Goal: Task Accomplishment & Management: Manage account settings

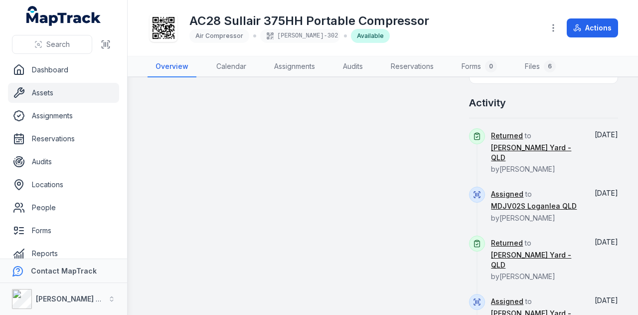
scroll to position [548, 0]
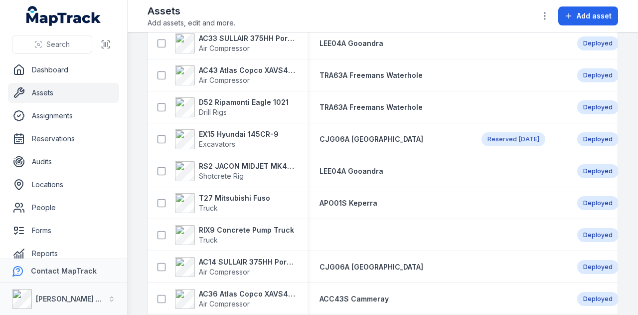
scroll to position [349, 0]
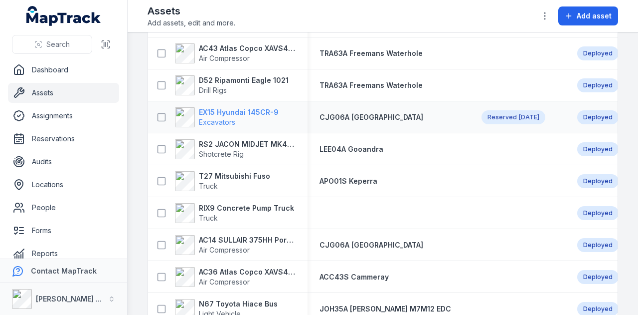
click at [247, 111] on strong "EX15 Hyundai 145CR-9" at bounding box center [239, 112] width 80 height 10
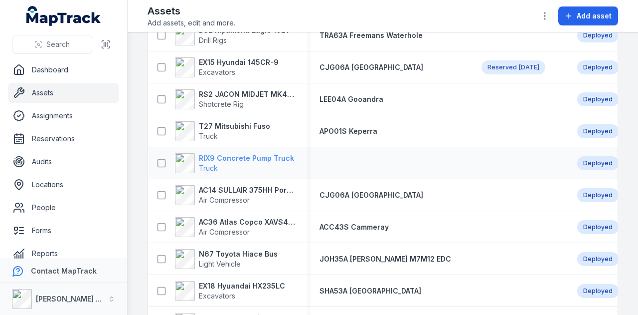
click at [250, 161] on strong "RIX9 Concrete Pump Truck" at bounding box center [246, 158] width 95 height 10
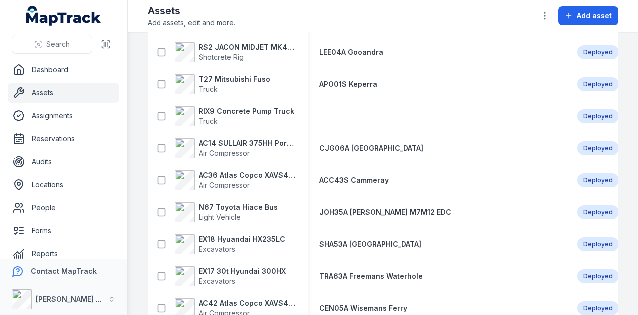
scroll to position [449, 0]
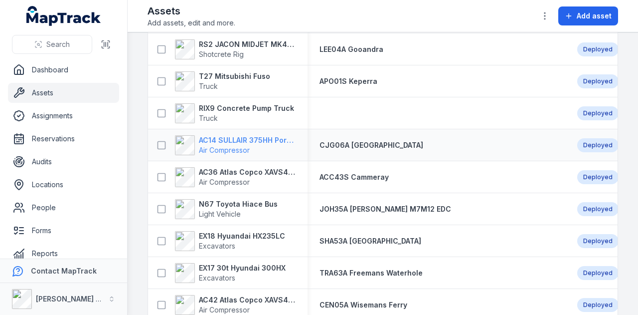
click at [260, 137] on strong "AC14 SULLAIR 375HH Portable Compressor" at bounding box center [247, 140] width 97 height 10
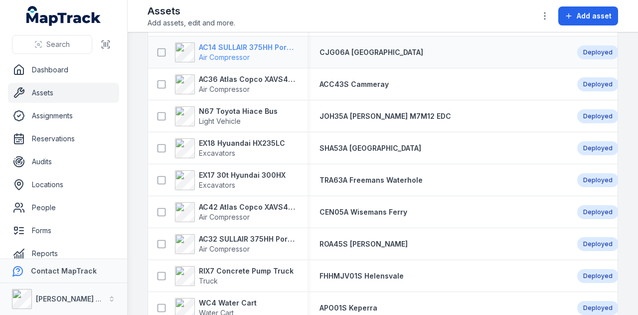
scroll to position [548, 0]
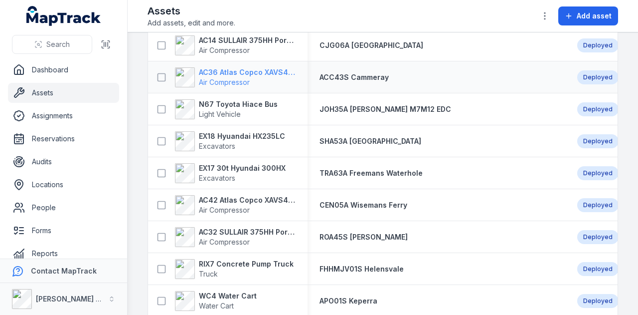
click at [276, 69] on strong "AC36 Atlas Copco XAVS450" at bounding box center [247, 72] width 97 height 10
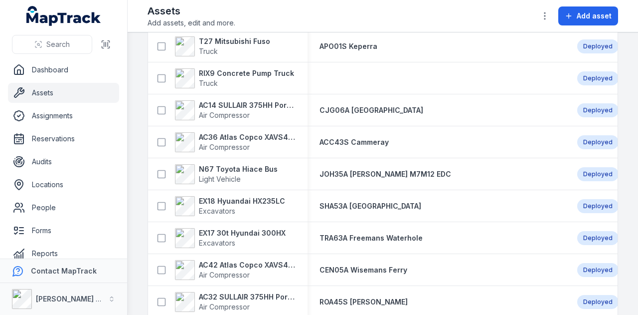
scroll to position [498, 0]
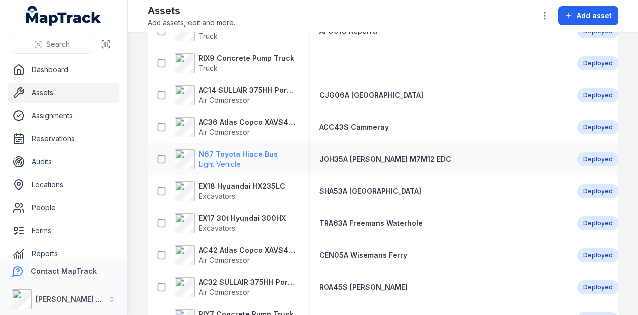
click at [253, 151] on strong "N67 Toyota Hiace Bus" at bounding box center [238, 154] width 79 height 10
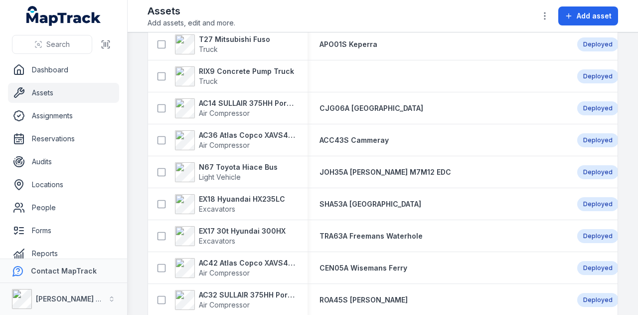
scroll to position [498, 0]
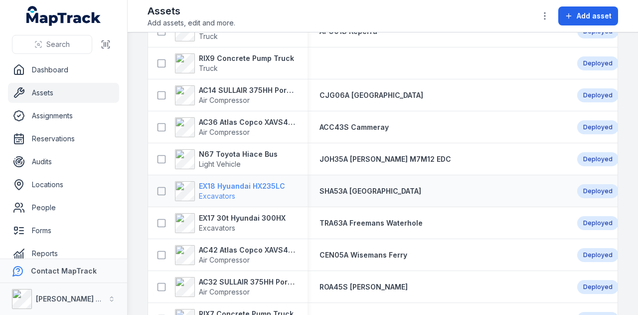
click at [247, 183] on strong "EX18 Hyuandai HX235LC" at bounding box center [242, 186] width 86 height 10
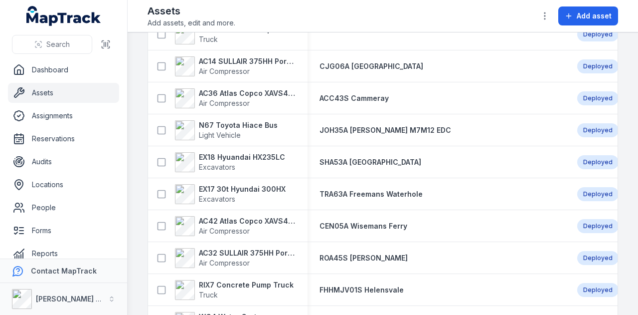
scroll to position [548, 0]
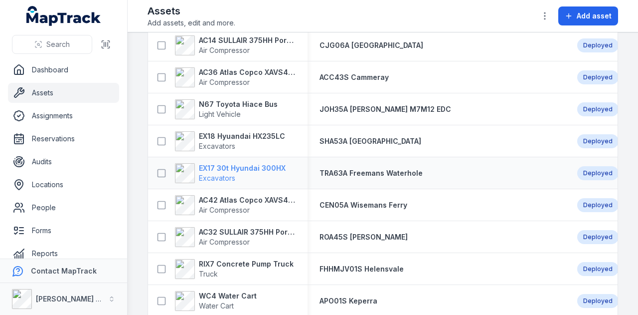
click at [247, 163] on strong "EX17 30t Hyundai 300HX" at bounding box center [242, 168] width 87 height 10
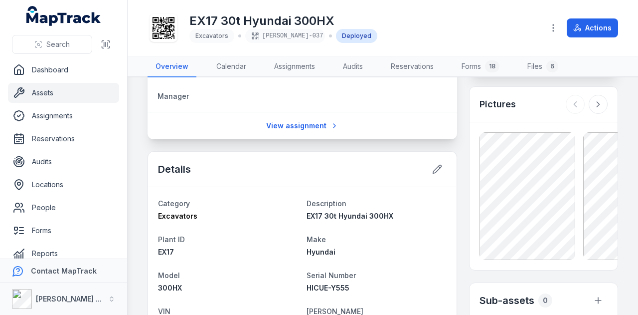
scroll to position [169, 0]
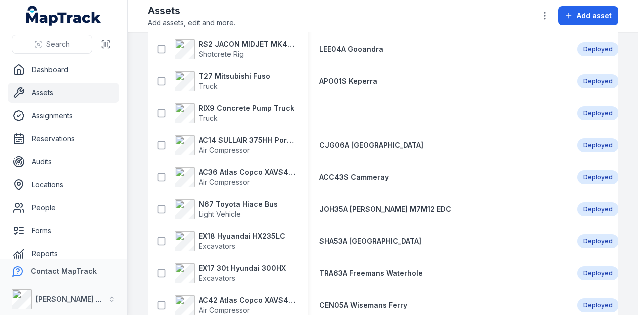
scroll to position [548, 0]
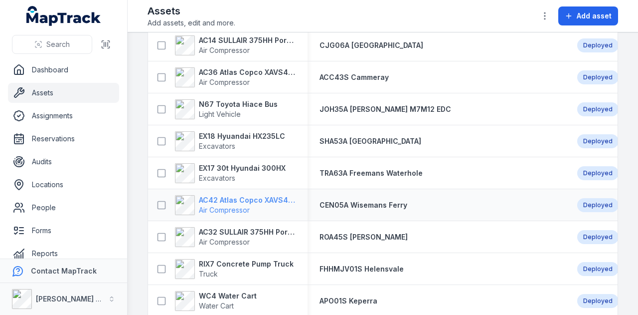
click at [258, 202] on strong "AC42 Atlas Copco XAVS450" at bounding box center [247, 200] width 97 height 10
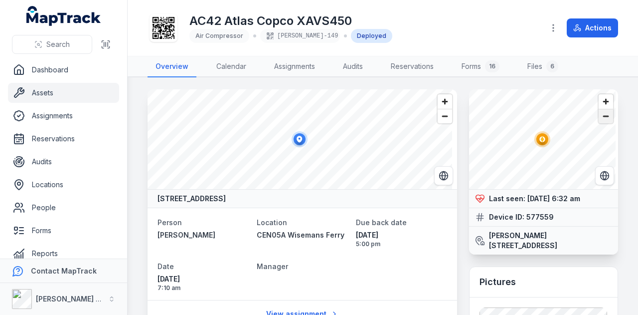
click at [602, 118] on span "Zoom out" at bounding box center [606, 116] width 14 height 14
click at [603, 117] on span "Zoom out" at bounding box center [606, 116] width 14 height 14
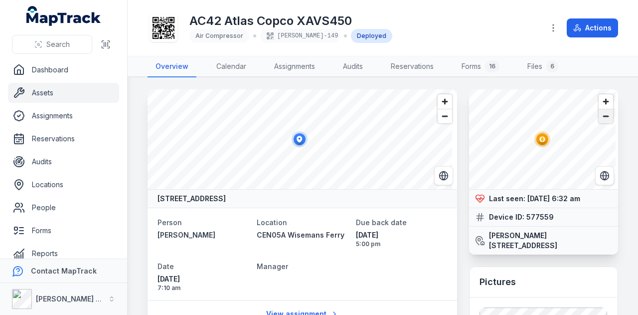
click at [603, 117] on span "Zoom out" at bounding box center [606, 116] width 14 height 14
click at [599, 102] on span "Zoom in" at bounding box center [606, 101] width 14 height 14
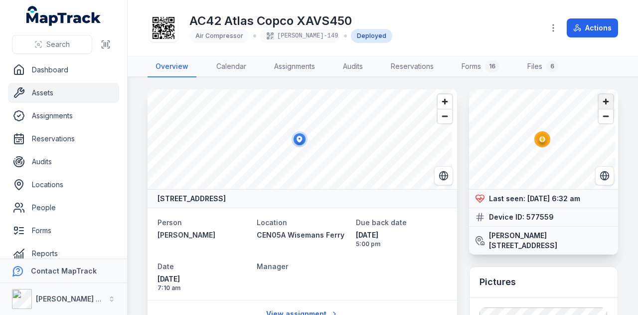
click at [599, 102] on span "Zoom in" at bounding box center [606, 101] width 14 height 14
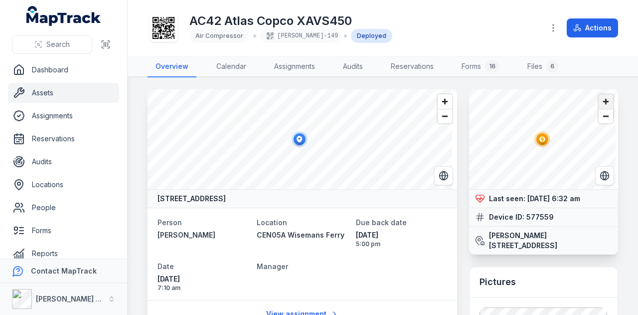
click at [599, 102] on span "Zoom in" at bounding box center [606, 101] width 14 height 14
click at [599, 101] on span "Zoom in" at bounding box center [606, 101] width 14 height 14
click at [553, 236] on strong "[PERSON_NAME][STREET_ADDRESS]" at bounding box center [550, 240] width 123 height 20
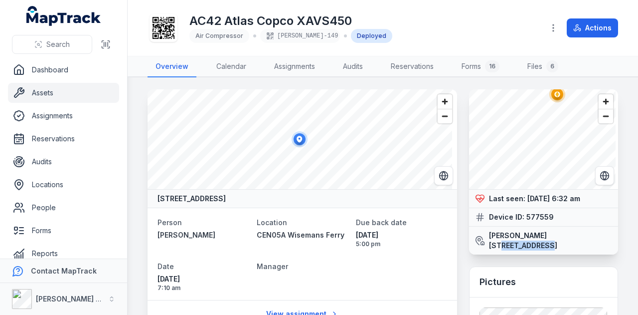
copy strong "Laughtondale"
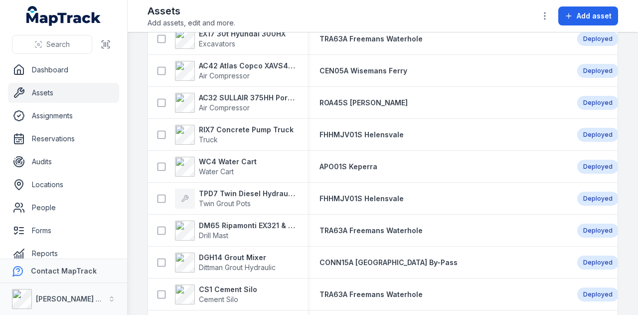
scroll to position [698, 0]
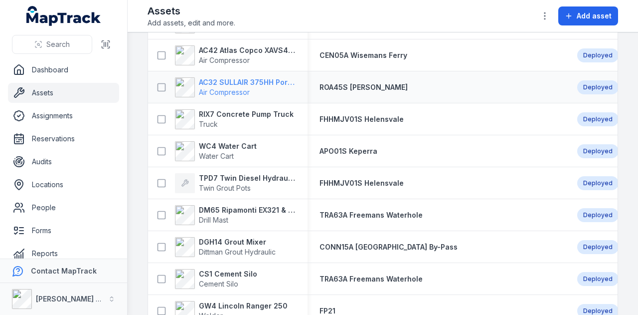
click at [258, 78] on strong "AC32 SULLAIR 375HH Portable Compressor" at bounding box center [247, 82] width 97 height 10
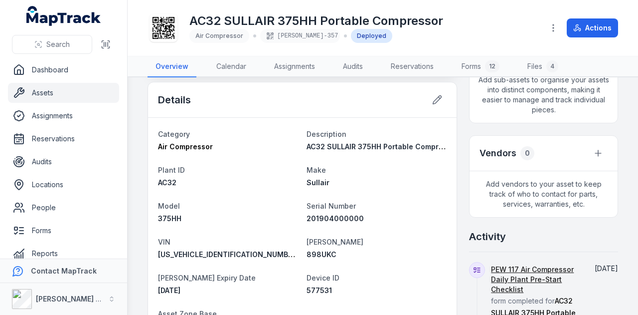
scroll to position [349, 0]
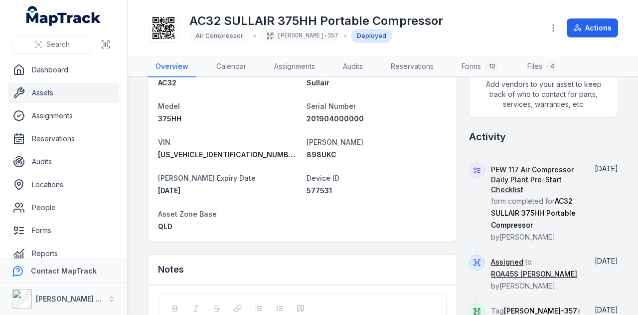
click at [320, 189] on span "577531" at bounding box center [319, 190] width 25 height 8
click at [366, 185] on div "577531" at bounding box center [377, 190] width 141 height 10
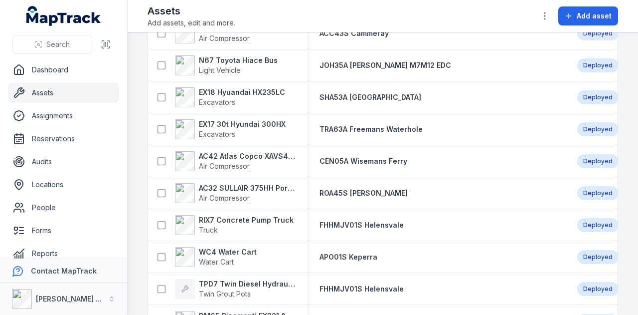
scroll to position [648, 0]
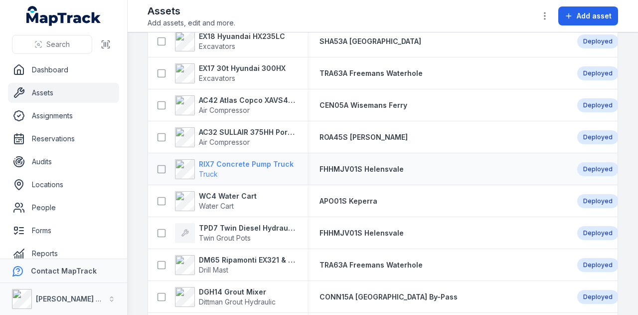
click at [262, 160] on strong "RIX7 Concrete Pump Truck" at bounding box center [246, 164] width 95 height 10
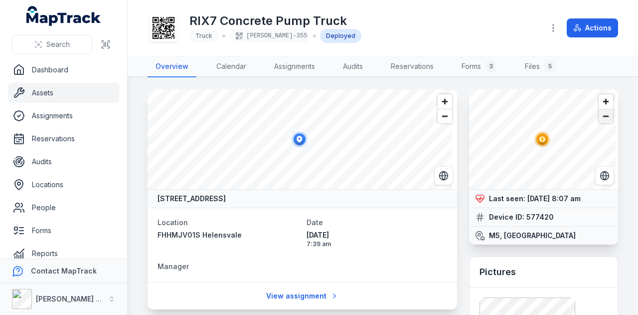
click at [599, 117] on span "Zoom out" at bounding box center [606, 116] width 14 height 14
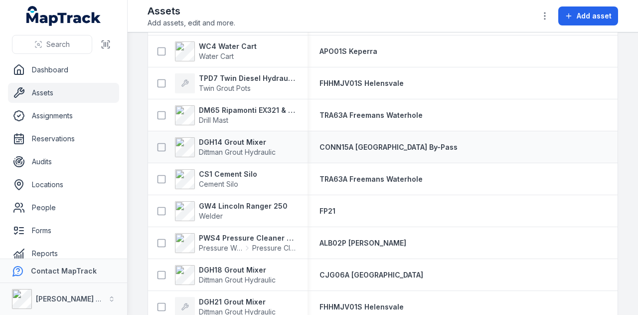
scroll to position [847, 0]
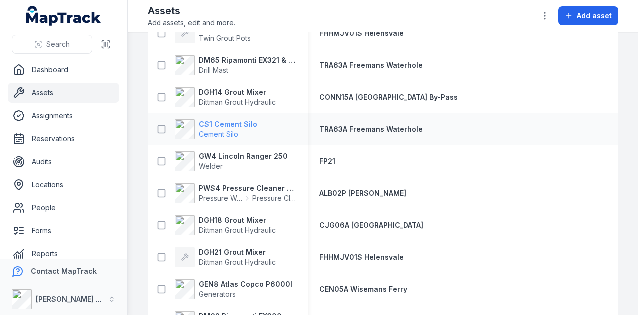
click at [241, 123] on strong "CS1 Cement Silo" at bounding box center [228, 124] width 58 height 10
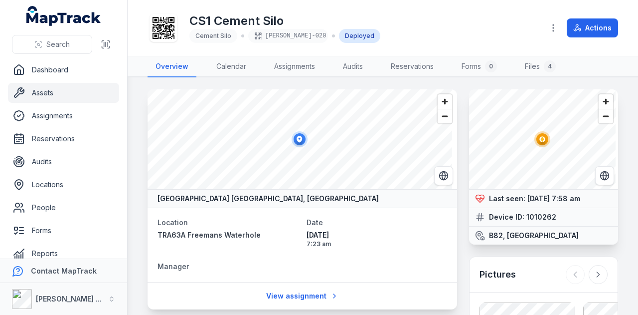
scroll to position [55, 0]
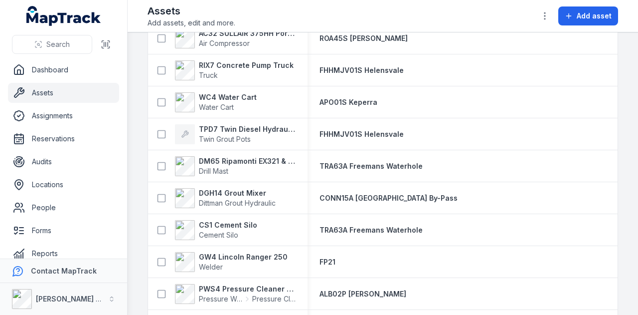
scroll to position [847, 0]
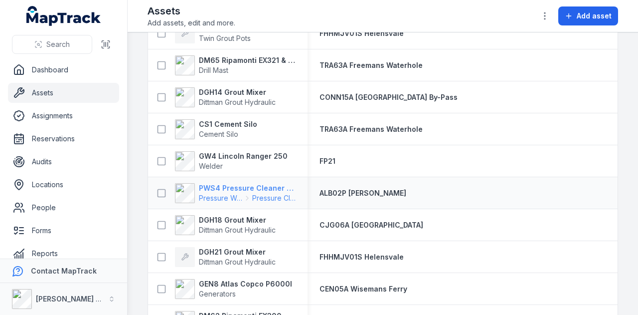
click at [240, 184] on strong "PWS4 Pressure Cleaner Skid Mounted" at bounding box center [247, 188] width 97 height 10
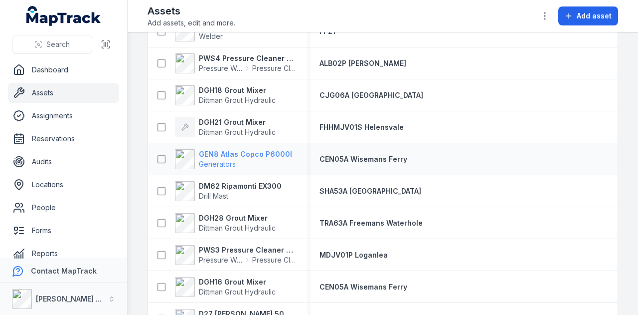
scroll to position [947, 0]
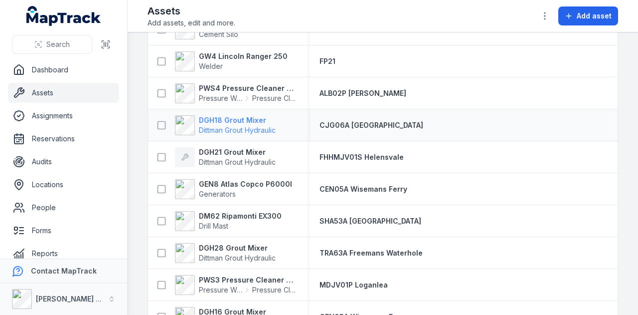
click at [244, 120] on strong "DGH18 Grout Mixer" at bounding box center [237, 120] width 77 height 10
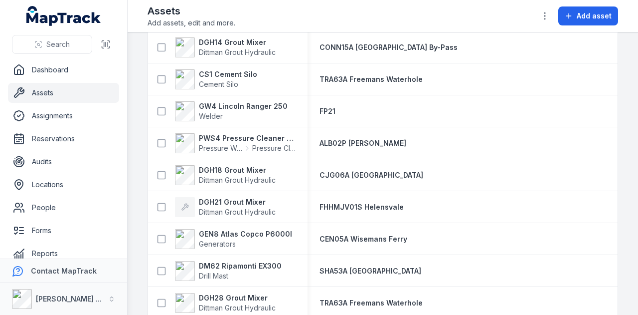
scroll to position [947, 0]
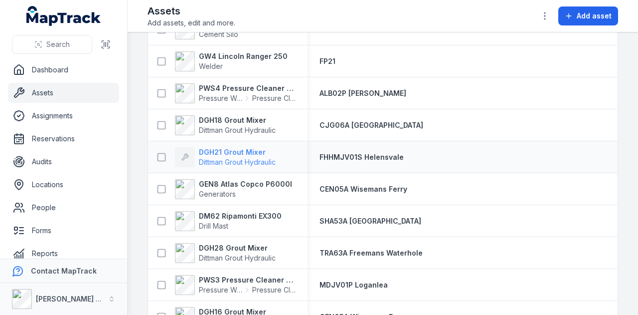
click at [250, 151] on strong "DGH21 Grout Mixer" at bounding box center [237, 152] width 77 height 10
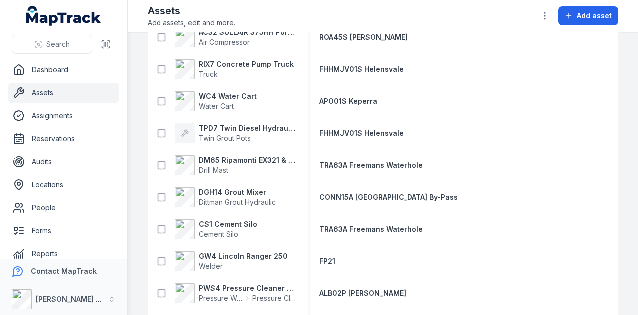
scroll to position [947, 0]
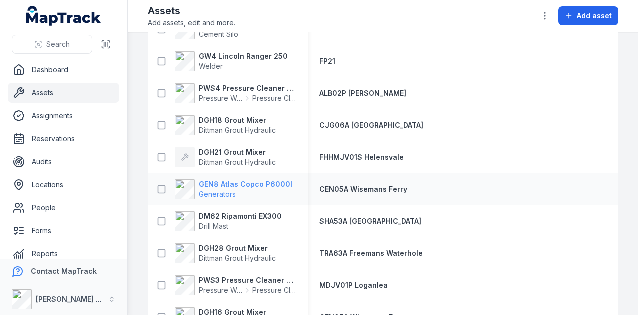
click at [271, 183] on strong "GEN8 Atlas Copco P6000I" at bounding box center [245, 184] width 93 height 10
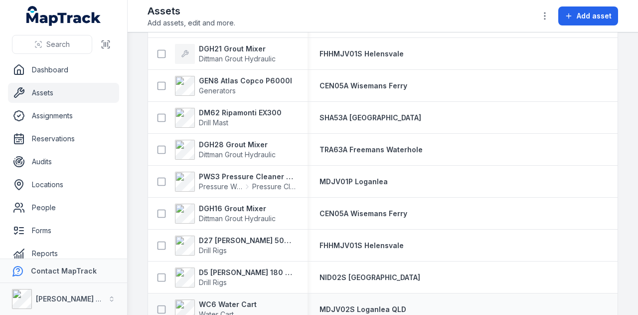
scroll to position [1047, 0]
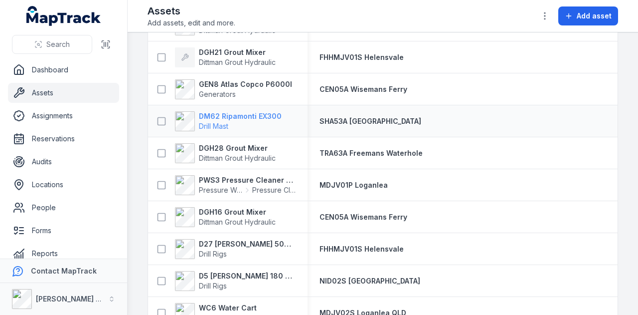
click at [232, 114] on strong "DM62 Ripamonti EX300" at bounding box center [240, 116] width 83 height 10
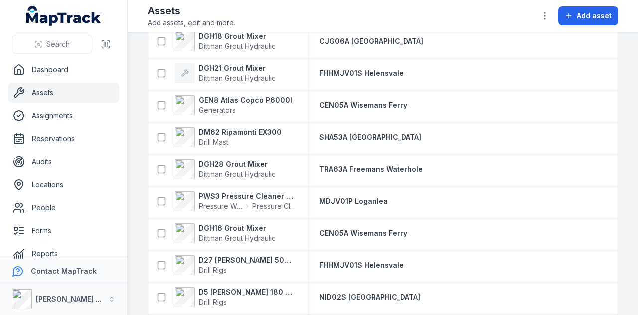
scroll to position [1047, 0]
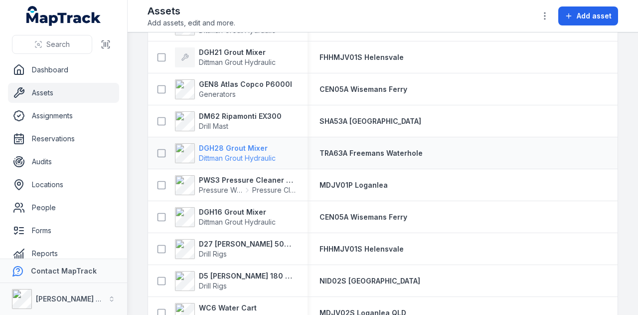
click at [238, 145] on strong "DGH28 Grout Mixer" at bounding box center [237, 148] width 77 height 10
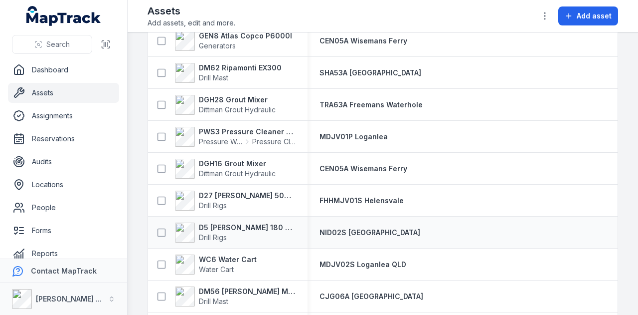
scroll to position [1047, 0]
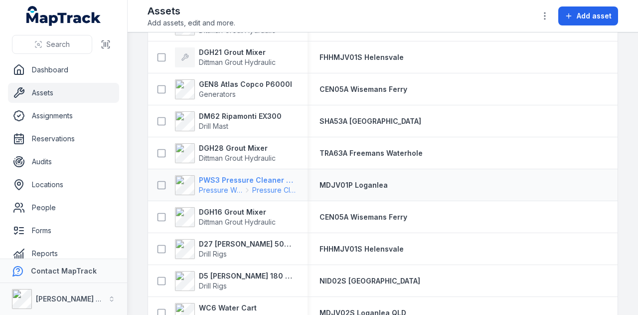
click at [247, 176] on strong "PWS3 Pressure Cleaner Skid Mounted" at bounding box center [247, 180] width 97 height 10
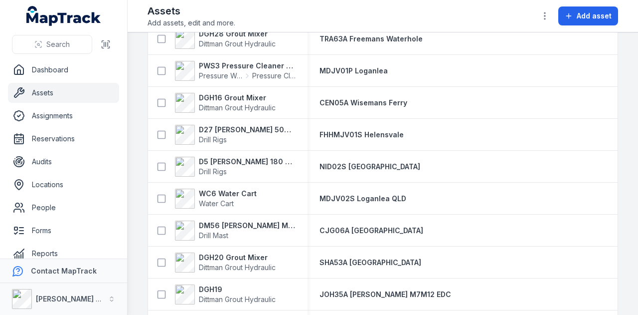
scroll to position [1147, 0]
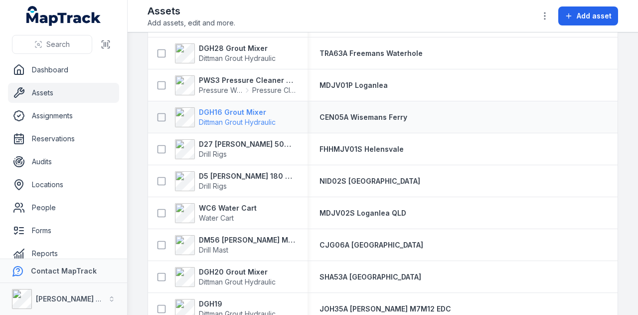
click at [226, 108] on strong "DGH16 Grout Mixer" at bounding box center [237, 112] width 77 height 10
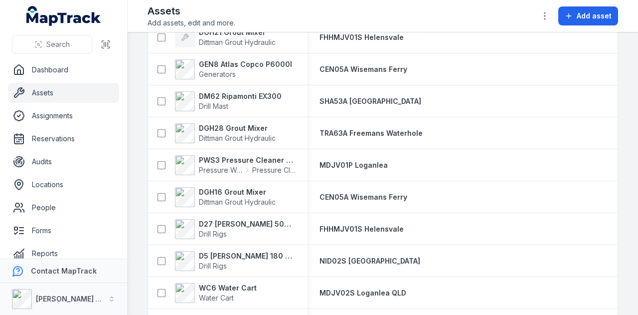
scroll to position [1097, 0]
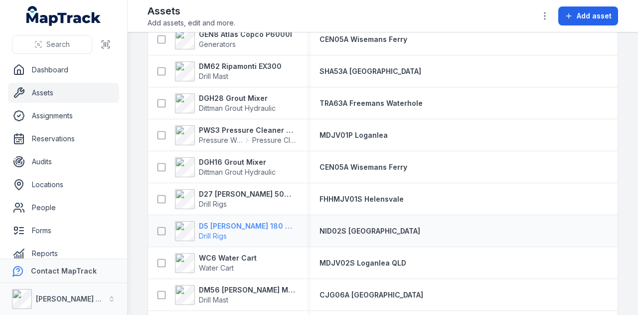
click at [253, 223] on strong "D5 [PERSON_NAME] 180 Hydraulic Drill Rig" at bounding box center [247, 226] width 97 height 10
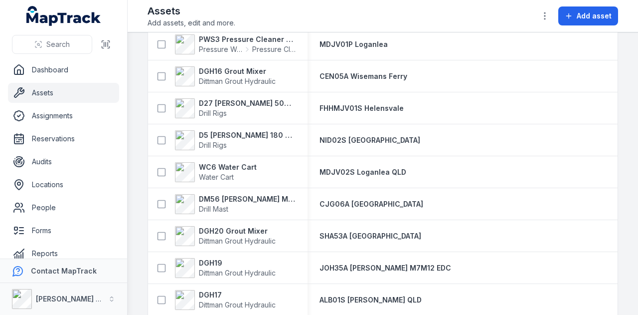
scroll to position [1196, 0]
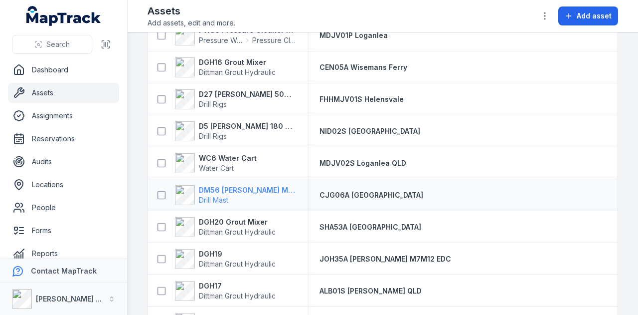
click at [240, 186] on strong "DM56 [PERSON_NAME] MR-A 100" at bounding box center [247, 190] width 97 height 10
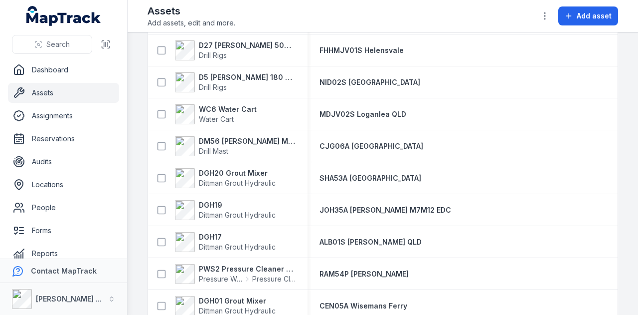
scroll to position [1246, 0]
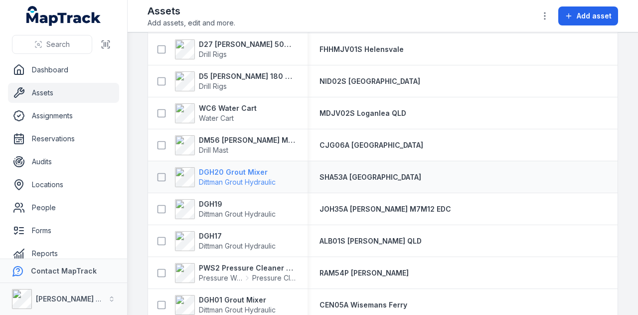
click at [238, 172] on strong "DGH20 Grout Mixer" at bounding box center [237, 172] width 77 height 10
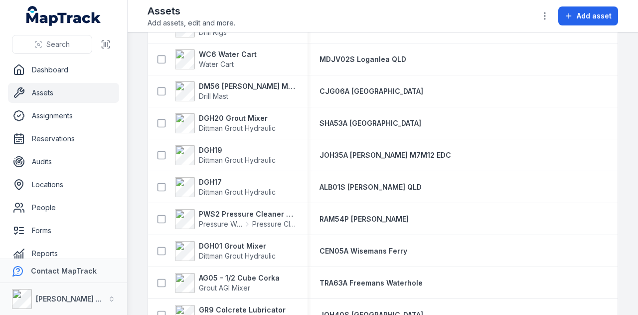
scroll to position [1296, 0]
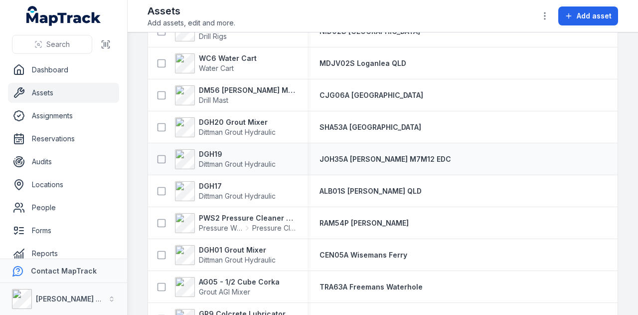
click at [218, 143] on td "DGH19 Dittman Grout Hydraulic" at bounding box center [228, 159] width 160 height 32
click at [218, 154] on strong "DGH19" at bounding box center [237, 154] width 77 height 10
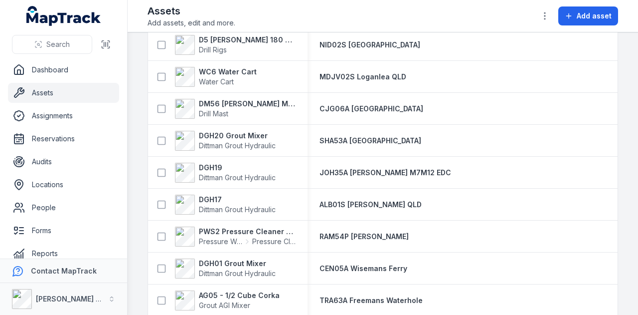
scroll to position [1296, 0]
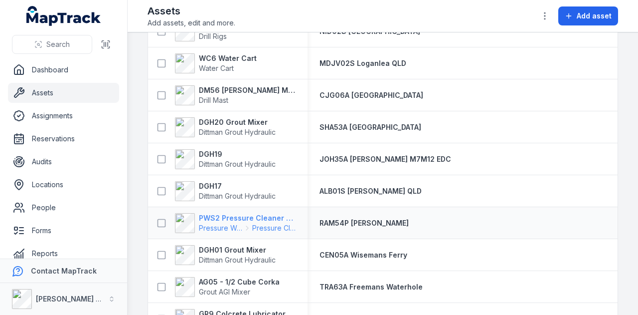
click at [247, 215] on strong "PWS2 Pressure Cleaner Skid Mounted" at bounding box center [247, 218] width 97 height 10
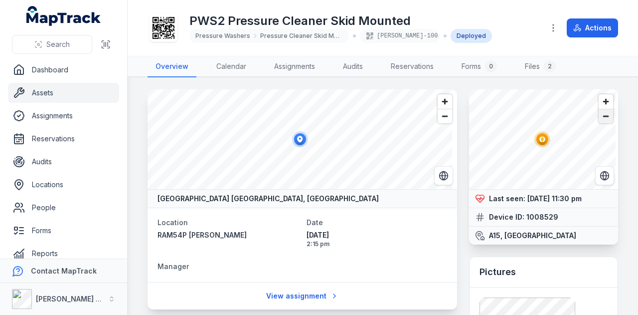
click at [599, 114] on span "Zoom out" at bounding box center [606, 116] width 14 height 14
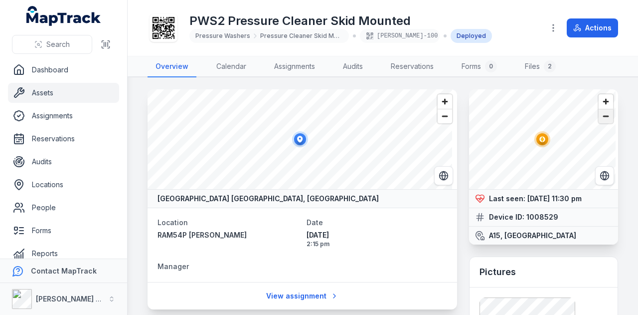
click at [599, 114] on span "Zoom out" at bounding box center [606, 116] width 14 height 14
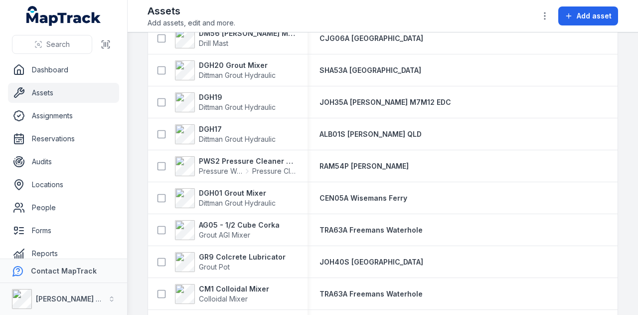
scroll to position [1396, 0]
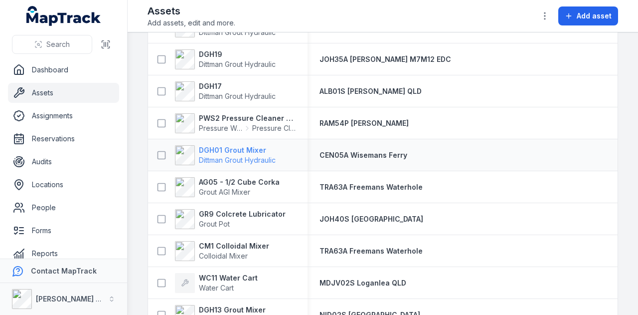
click at [249, 147] on strong "DGH01 Grout Mixer" at bounding box center [237, 150] width 77 height 10
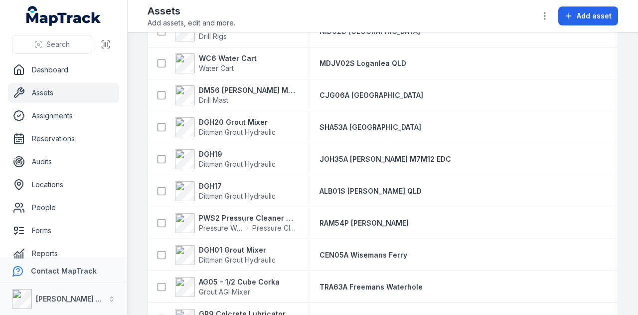
scroll to position [1346, 0]
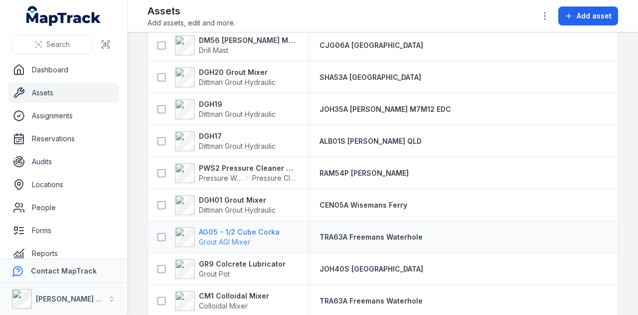
click at [273, 234] on strong "AG05 - 1/2 Cube Corka" at bounding box center [239, 232] width 81 height 10
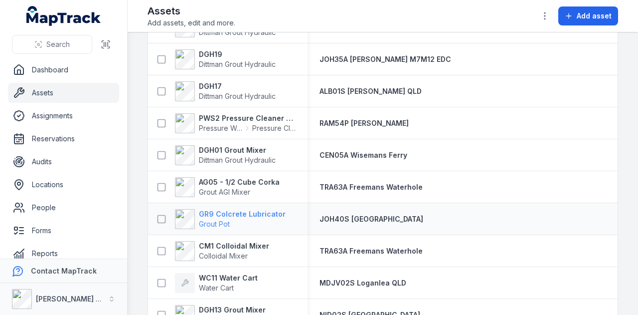
click at [266, 212] on strong "GR9 Colcrete Lubricator" at bounding box center [242, 214] width 87 height 10
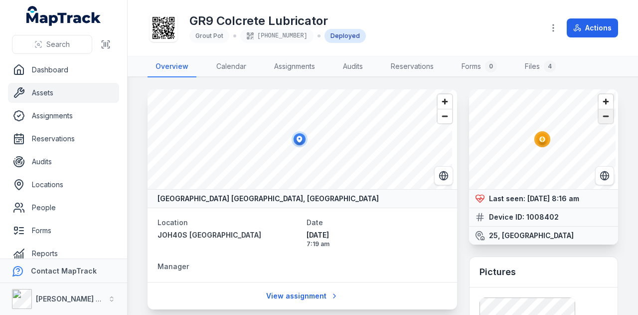
click at [600, 119] on span "Zoom out" at bounding box center [606, 116] width 14 height 14
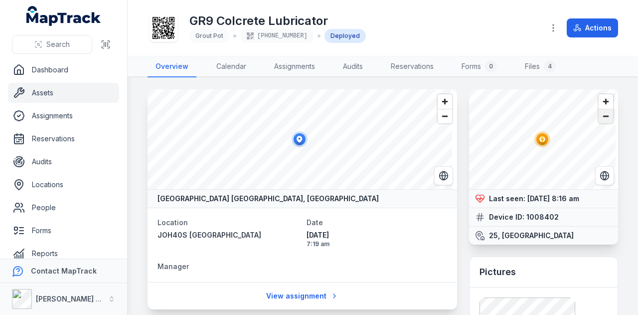
click at [600, 119] on span "Zoom out" at bounding box center [606, 116] width 14 height 14
click at [602, 117] on span "Zoom out" at bounding box center [606, 116] width 14 height 14
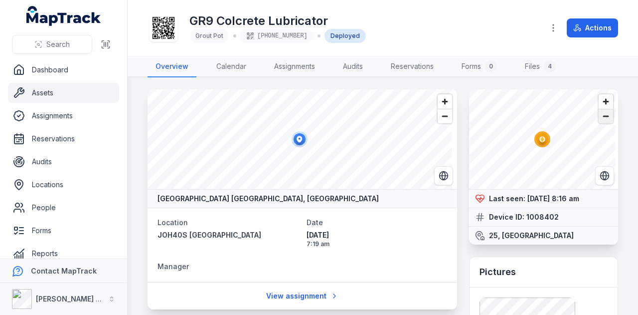
click at [602, 117] on span "Zoom out" at bounding box center [606, 116] width 14 height 14
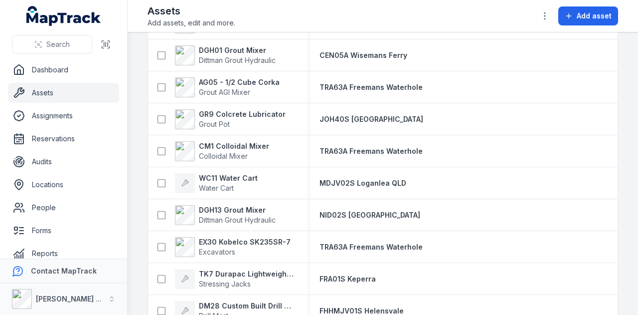
scroll to position [1545, 0]
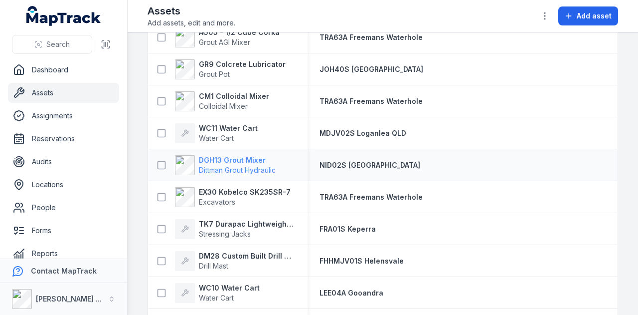
click at [252, 161] on strong "DGH13 Grout Mixer" at bounding box center [237, 160] width 77 height 10
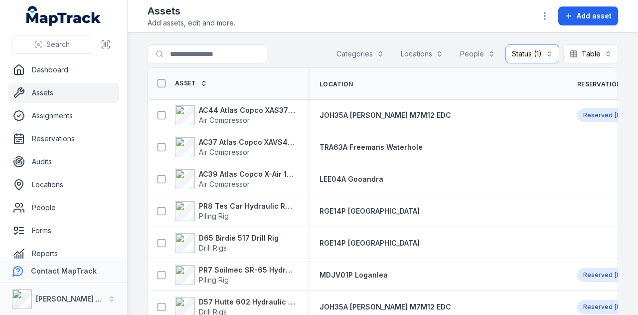
click at [523, 43] on main "Search for assets Categories Locations People Status (1) ******** Table ***** A…" at bounding box center [383, 173] width 510 height 282
click at [523, 47] on button "Status (1) ********" at bounding box center [532, 53] width 54 height 19
click at [488, 97] on span "Deployed" at bounding box center [476, 97] width 33 height 10
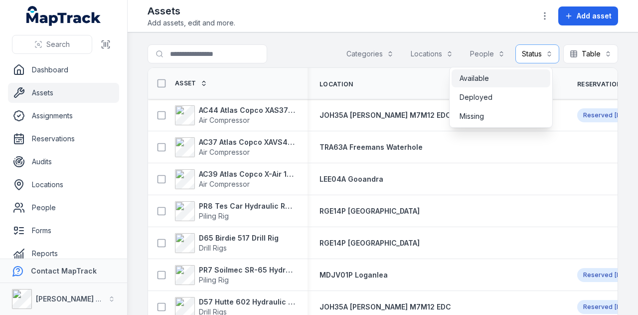
click at [485, 78] on span "Available" at bounding box center [474, 78] width 29 height 10
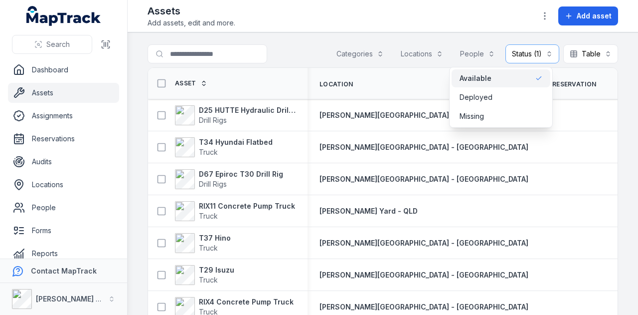
click at [483, 19] on div "Toggle Navigation Assets Add assets, edit and more. Add asset Search for assets…" at bounding box center [383, 157] width 510 height 315
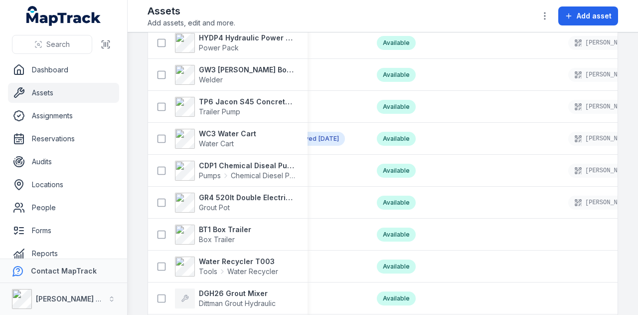
scroll to position [1826, 0]
click at [269, 193] on strong "GR4 520lt Double Electric Twin Pot" at bounding box center [247, 198] width 97 height 10
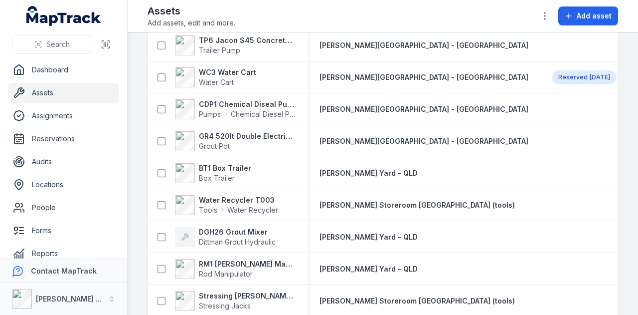
scroll to position [1844, 0]
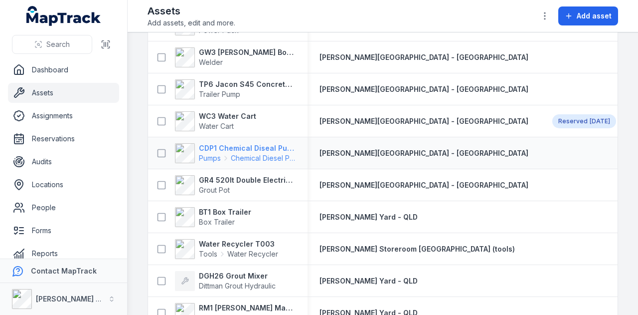
click at [264, 153] on span "Chemical Diesel Pump" at bounding box center [263, 158] width 65 height 10
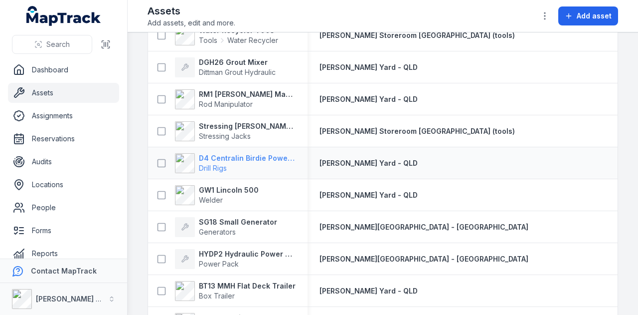
scroll to position [1809, 0]
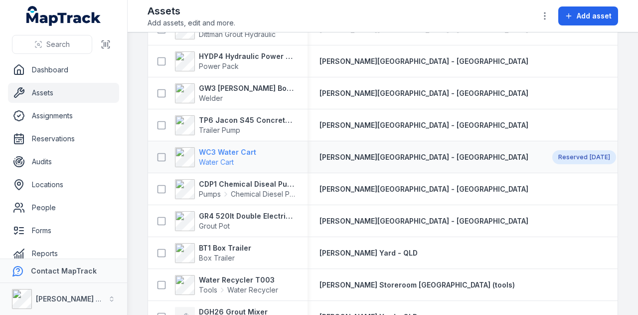
click at [236, 153] on strong "WC3 Water Cart" at bounding box center [227, 152] width 57 height 10
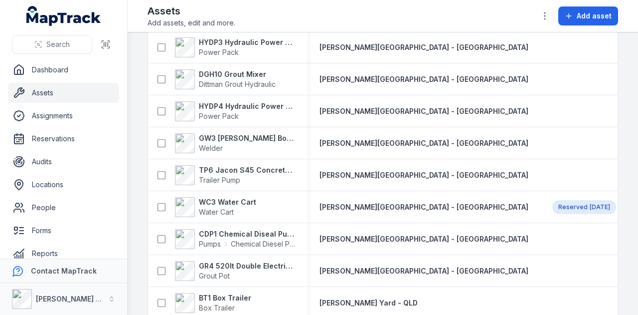
scroll to position [1781, 0]
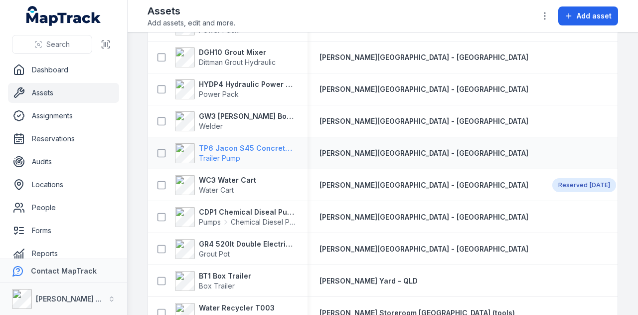
click at [280, 150] on strong "TP6 Jacon S45 Concrete Pump" at bounding box center [247, 148] width 97 height 10
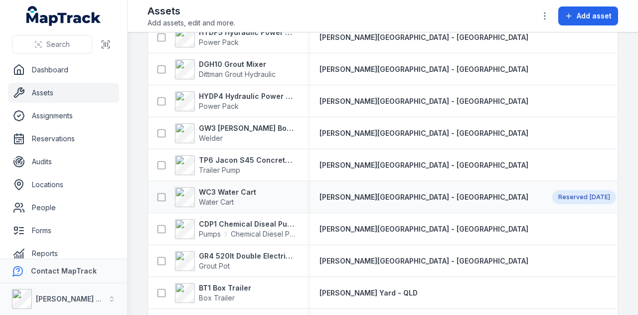
scroll to position [1713, 0]
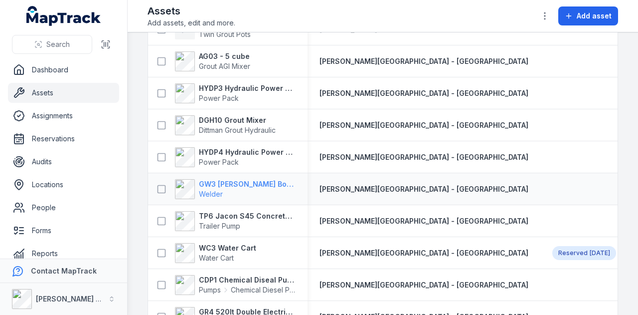
click at [256, 180] on strong "GW3 [PERSON_NAME] Bobcat 260" at bounding box center [247, 184] width 97 height 10
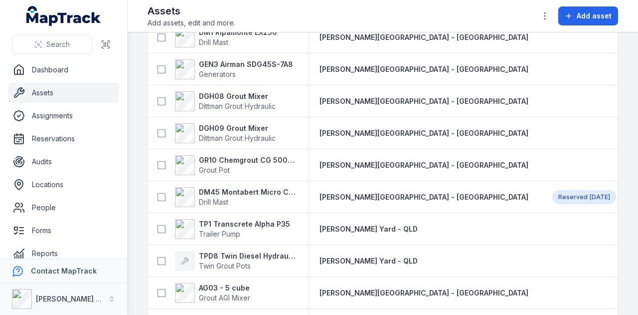
scroll to position [1728, 0]
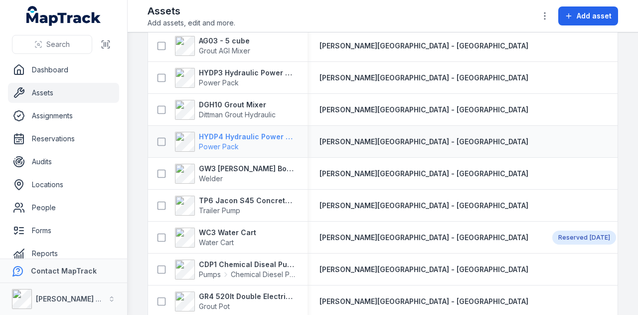
click at [248, 135] on strong "HYDP4 Hydraulic Power Pack" at bounding box center [247, 137] width 97 height 10
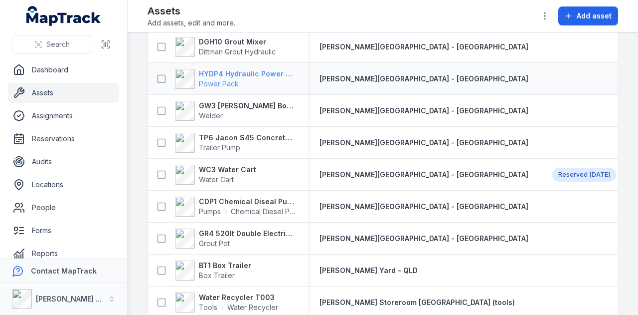
scroll to position [1745, 0]
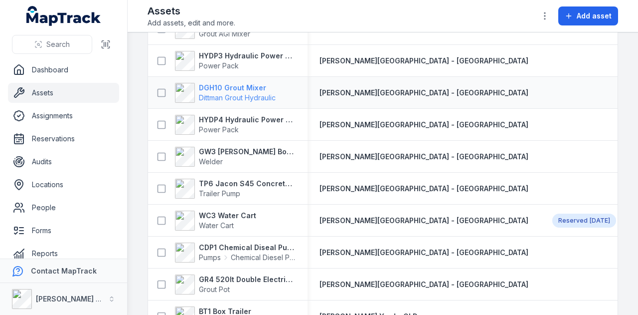
click at [254, 88] on strong "DGH10 Grout Mixer" at bounding box center [237, 88] width 77 height 10
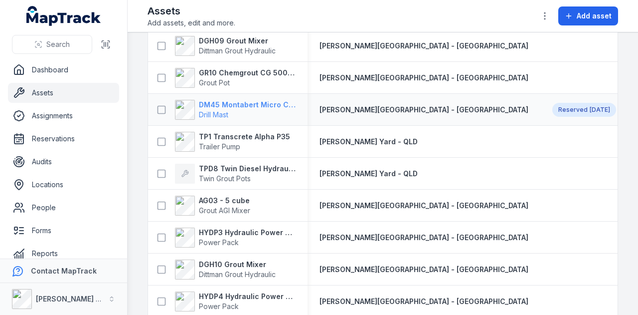
scroll to position [1595, 0]
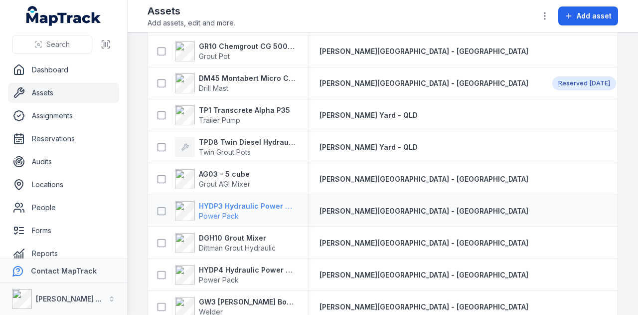
click at [252, 206] on strong "HYDP3 Hydraulic Power Pack" at bounding box center [247, 206] width 97 height 10
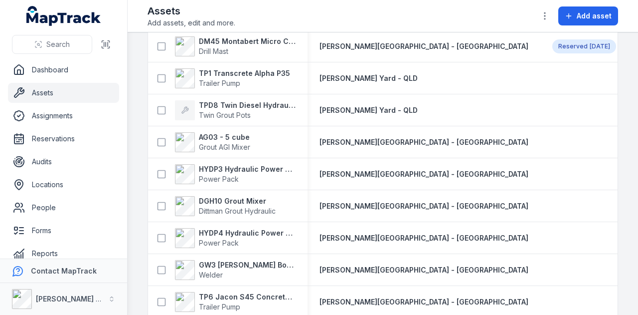
scroll to position [1645, 0]
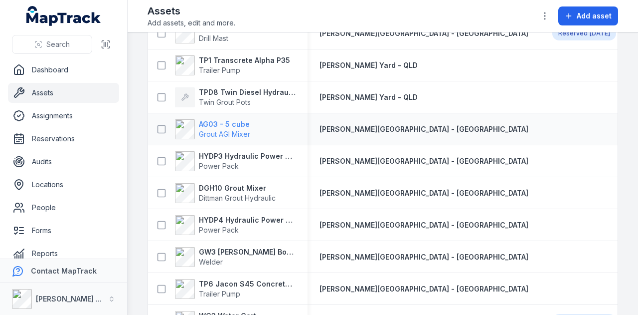
click at [221, 125] on strong "AG03 - 5 cube" at bounding box center [224, 124] width 51 height 10
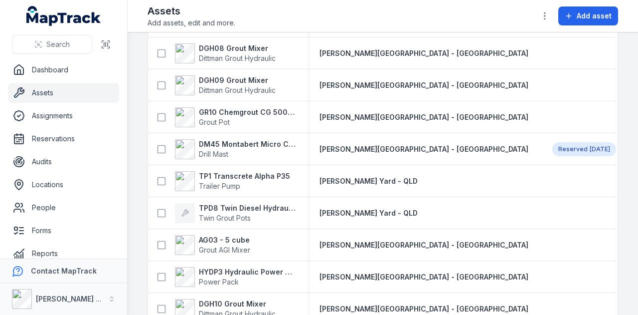
scroll to position [1545, 0]
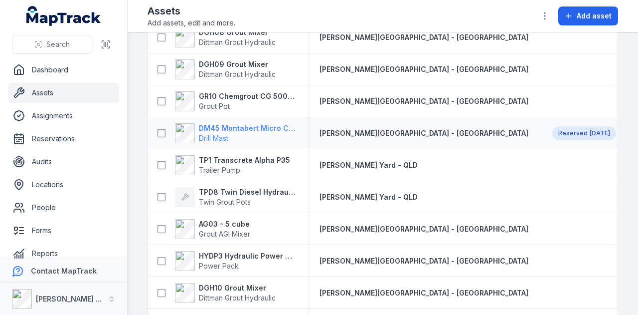
click at [221, 128] on strong "DM45 Montabert Micro CPA360" at bounding box center [247, 128] width 97 height 10
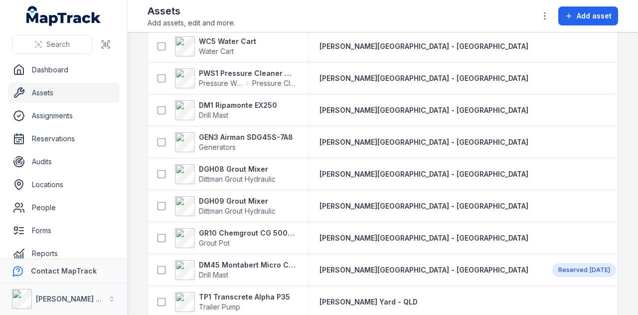
scroll to position [1396, 0]
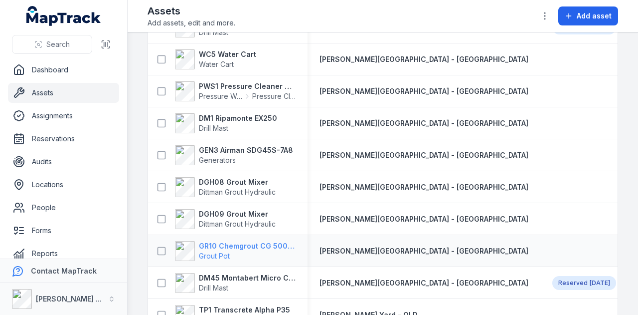
click at [240, 244] on strong "GR10 Chemgrout CG 500 High Pressure" at bounding box center [247, 246] width 97 height 10
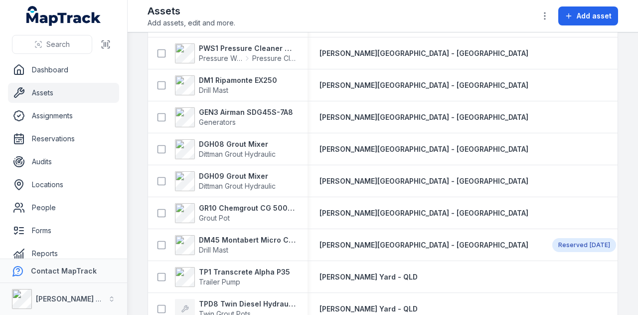
scroll to position [1446, 0]
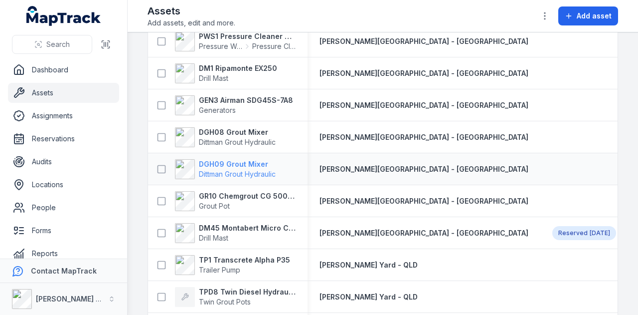
click at [257, 163] on strong "DGH09 Grout Mixer" at bounding box center [237, 164] width 77 height 10
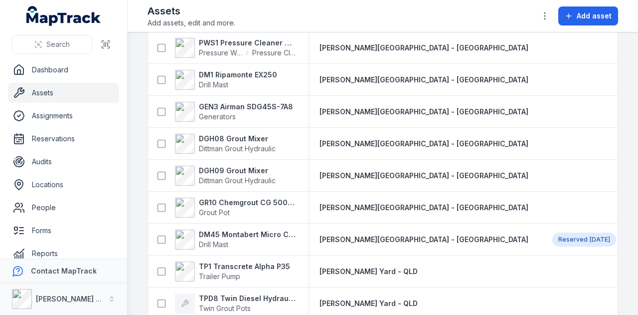
scroll to position [1446, 0]
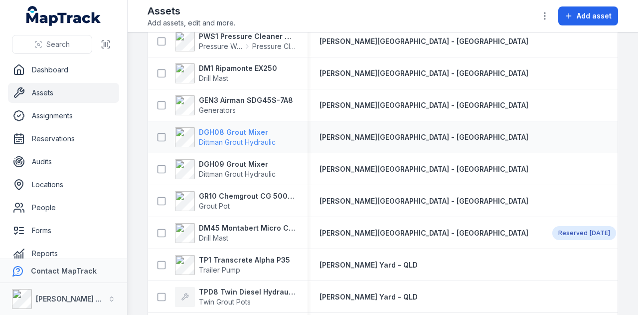
click at [252, 133] on strong "DGH08 Grout Mixer" at bounding box center [237, 132] width 77 height 10
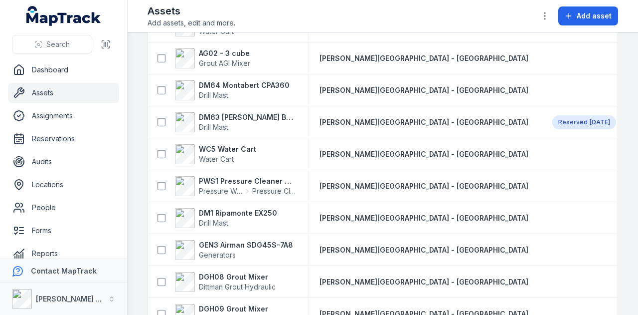
scroll to position [1296, 0]
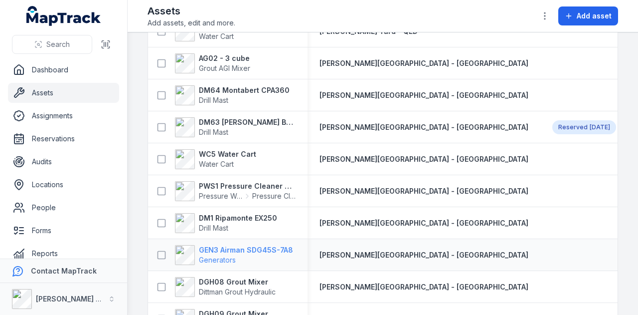
click at [235, 248] on strong "GEN3 Airman SDG45S-7A8" at bounding box center [246, 250] width 94 height 10
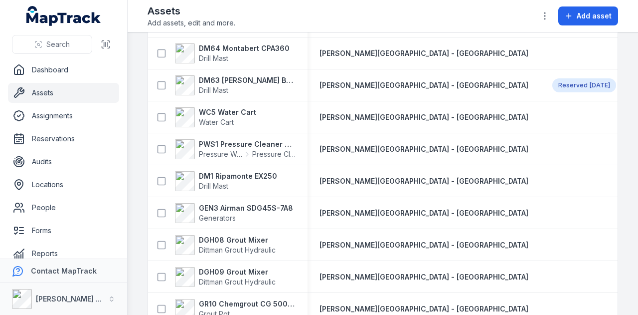
scroll to position [1346, 0]
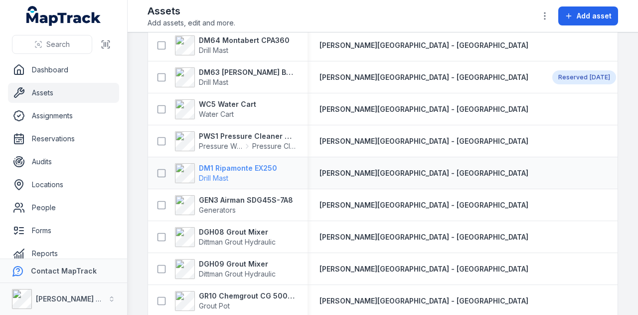
click at [229, 167] on strong "DM1 Ripamonte EX250" at bounding box center [238, 168] width 78 height 10
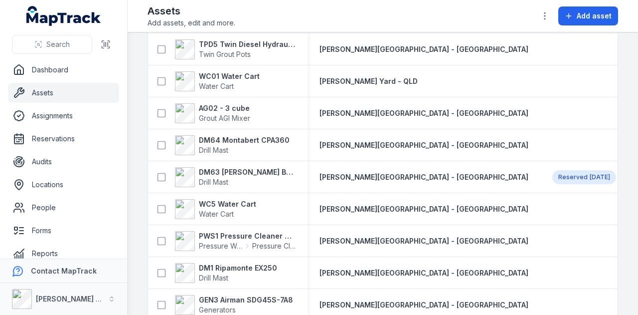
scroll to position [1296, 0]
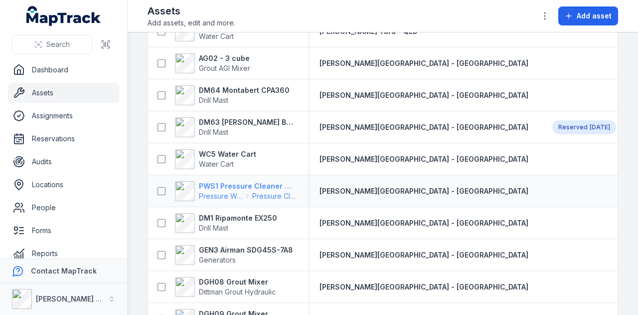
click at [265, 187] on strong "PWS1 Pressure Cleaner Skid Mounted" at bounding box center [247, 186] width 97 height 10
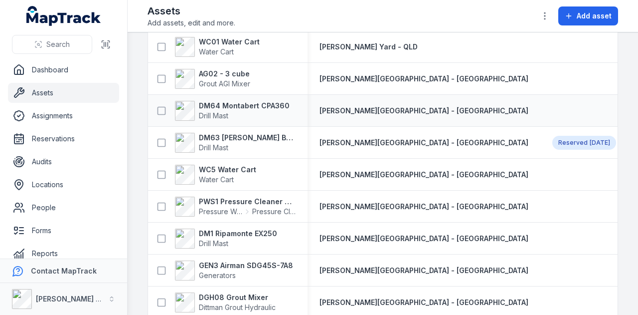
scroll to position [1296, 0]
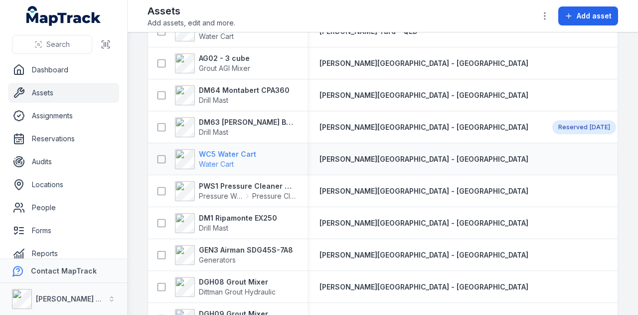
click at [240, 154] on strong "WC5 Water Cart" at bounding box center [227, 154] width 57 height 10
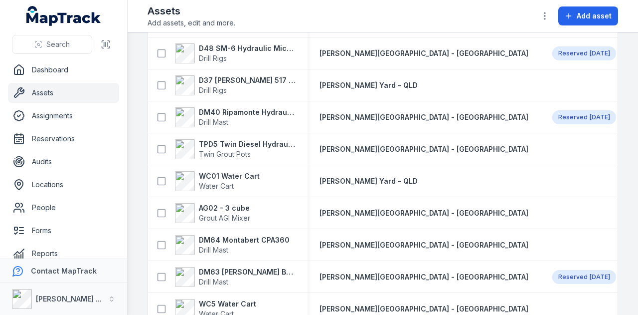
scroll to position [1196, 0]
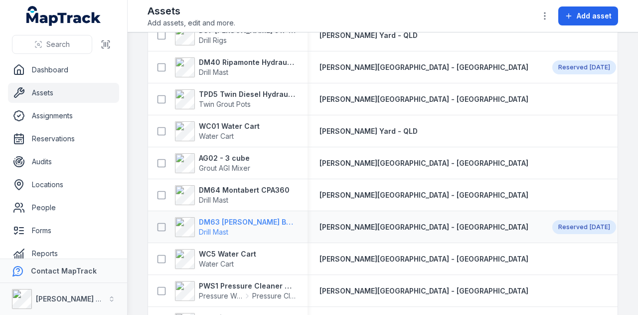
click at [237, 222] on strong "DM63 [PERSON_NAME] Build Mast" at bounding box center [247, 222] width 97 height 10
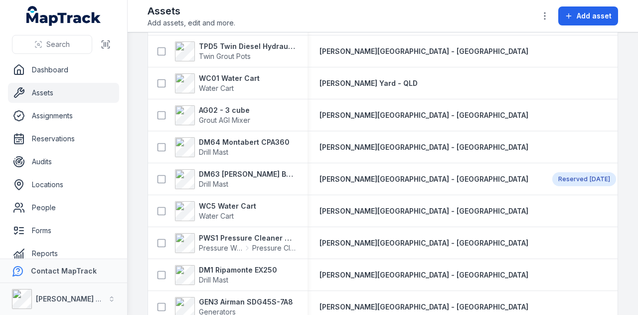
scroll to position [1246, 0]
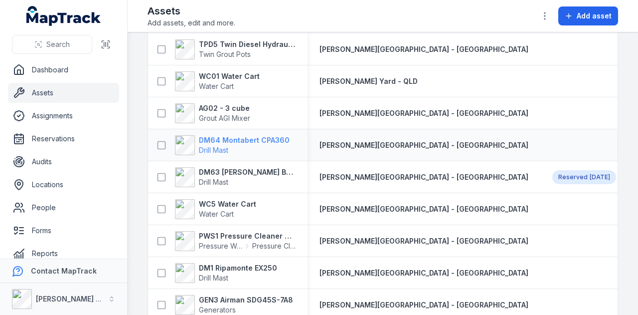
click at [245, 140] on strong "DM64 Montabert CPA360" at bounding box center [244, 140] width 91 height 10
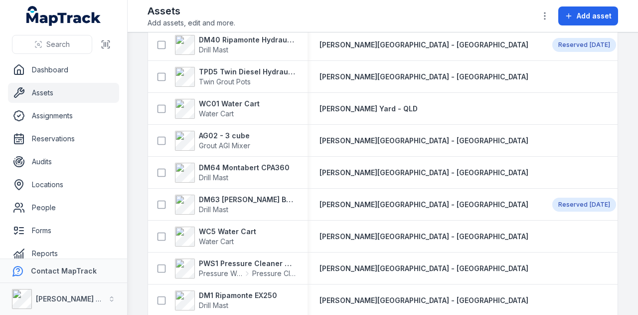
scroll to position [1196, 0]
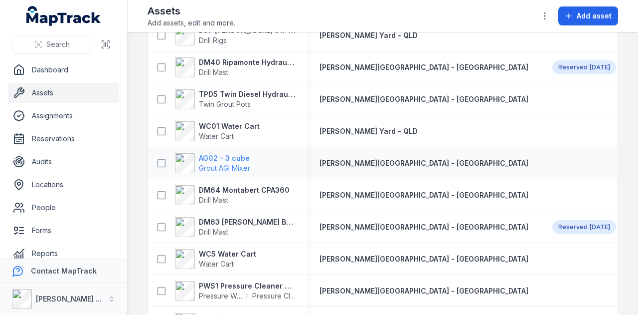
click at [227, 159] on strong "AG02 - 3 cube" at bounding box center [224, 158] width 51 height 10
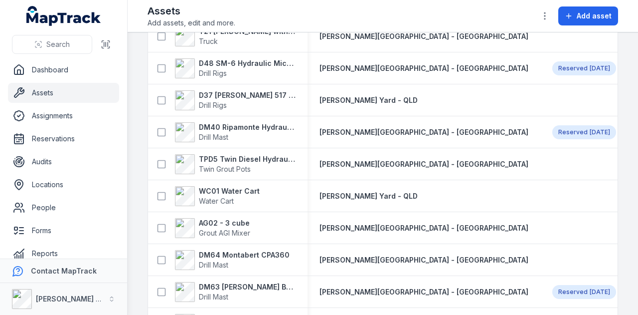
scroll to position [1147, 0]
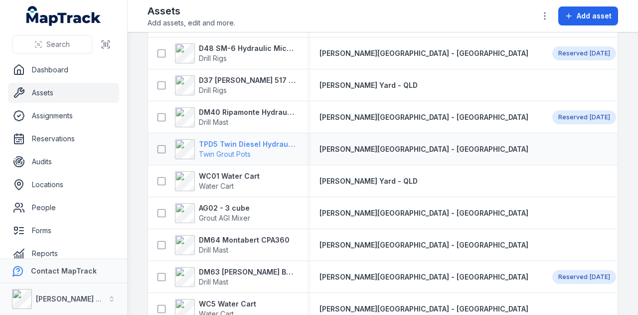
click at [233, 143] on strong "TPD5 Twin Diesel Hydraulic Grout Pot" at bounding box center [247, 144] width 97 height 10
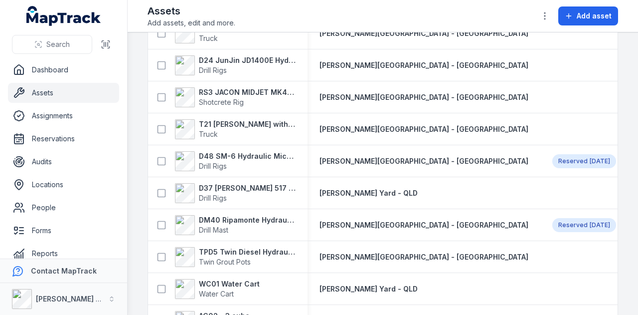
scroll to position [1097, 0]
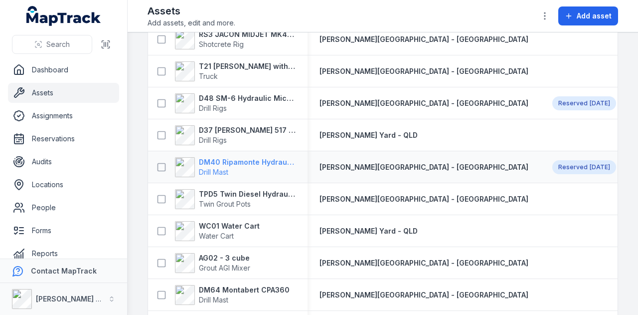
click at [251, 157] on strong "DM40 Ripamonte Hydraulic Drill Mast & EuroDrill RH10X" at bounding box center [247, 162] width 97 height 10
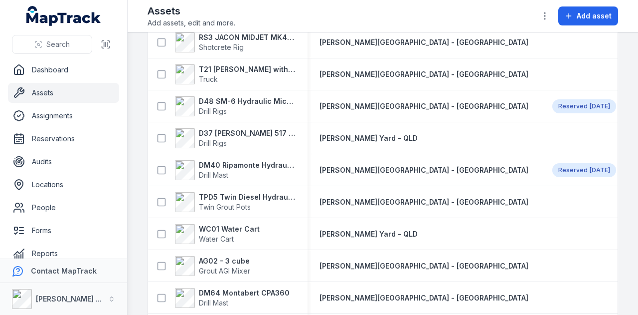
scroll to position [1097, 0]
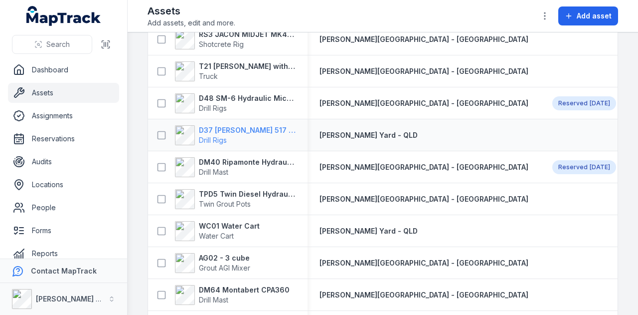
click at [253, 129] on strong "D37 [PERSON_NAME] 517 Hydraulic Drill Rig" at bounding box center [247, 130] width 97 height 10
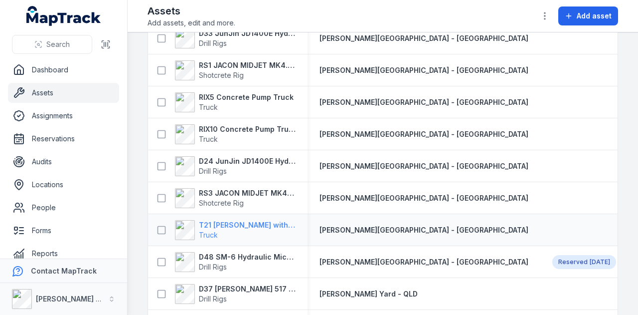
scroll to position [997, 0]
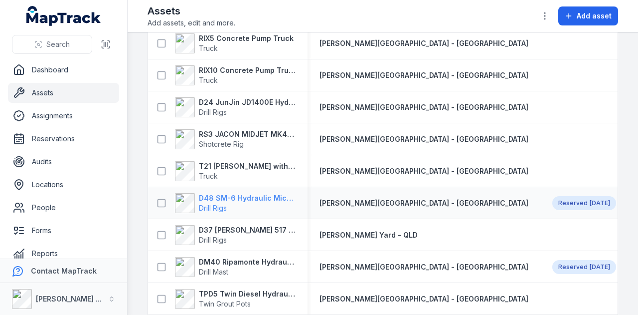
click at [252, 199] on strong "D48 SM-6 Hydraulic Micro Drill Rig" at bounding box center [247, 198] width 97 height 10
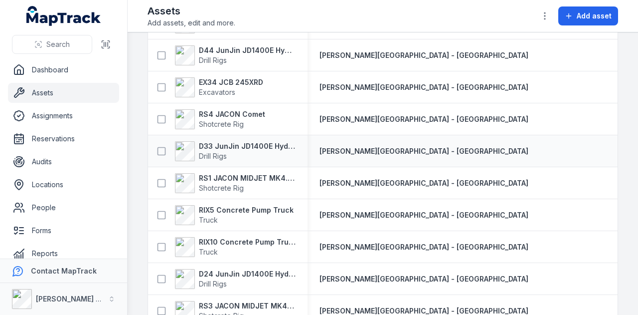
scroll to position [847, 0]
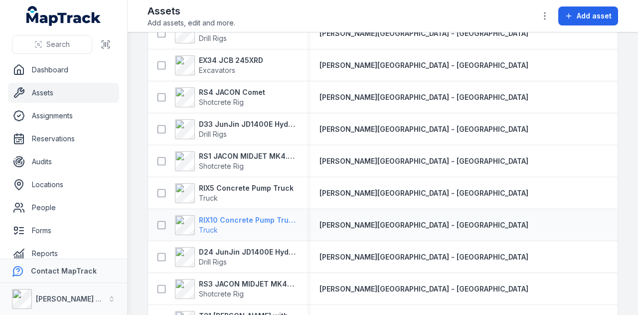
click at [260, 225] on span "Truck" at bounding box center [247, 230] width 97 height 10
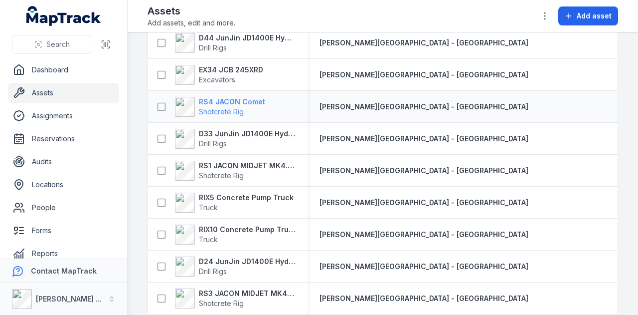
scroll to position [847, 0]
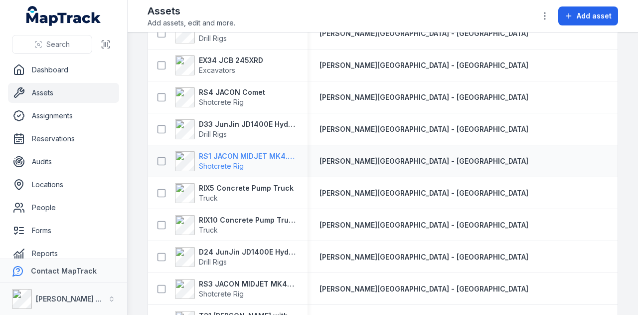
click at [245, 152] on strong "RS1 JACON MIDJET MK4.5 Shot Crete Spray Pump" at bounding box center [247, 156] width 97 height 10
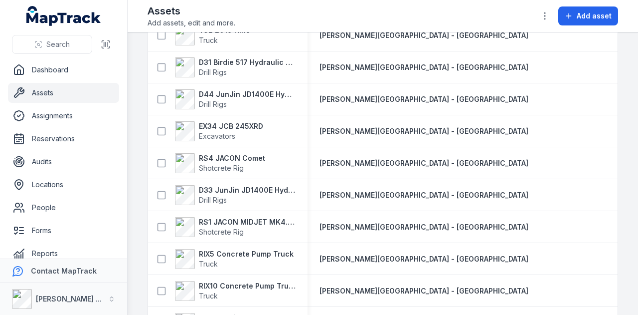
scroll to position [798, 0]
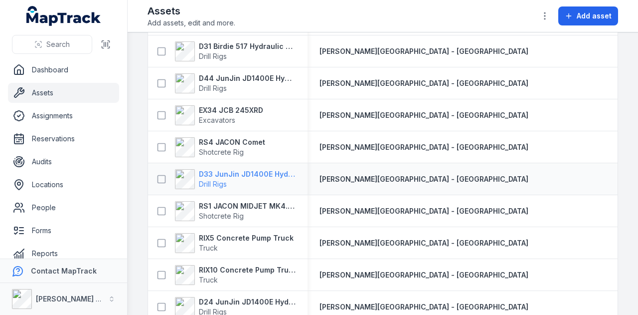
click at [252, 169] on strong "D33 JunJin JD1400E Hydraulic Crawler Drill" at bounding box center [247, 174] width 97 height 10
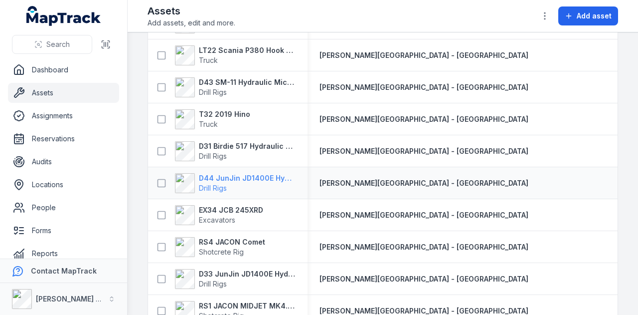
scroll to position [748, 0]
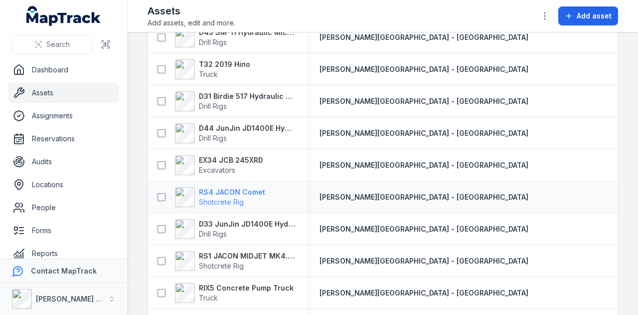
click at [246, 192] on strong "RS4 JACON Comet" at bounding box center [232, 192] width 66 height 10
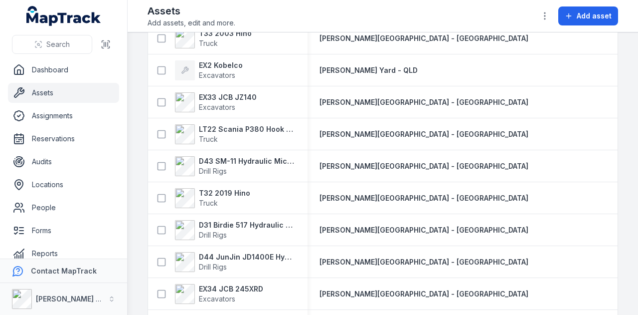
scroll to position [648, 0]
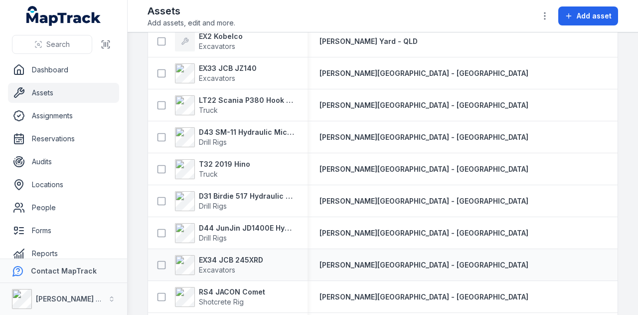
click at [240, 251] on div "EX34 JCB 245XRD Excavators" at bounding box center [228, 265] width 160 height 28
click at [240, 257] on strong "EX34 JCB 245XRD" at bounding box center [231, 260] width 64 height 10
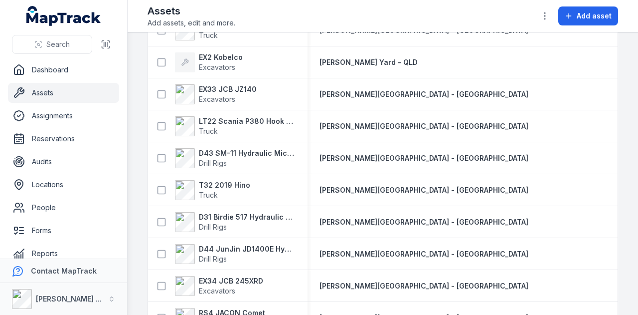
scroll to position [648, 0]
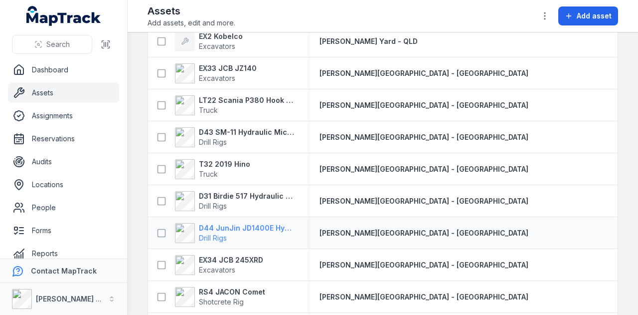
click at [225, 227] on strong "D44 JunJin JD1400E Hydraulic Crawler Drill" at bounding box center [247, 228] width 97 height 10
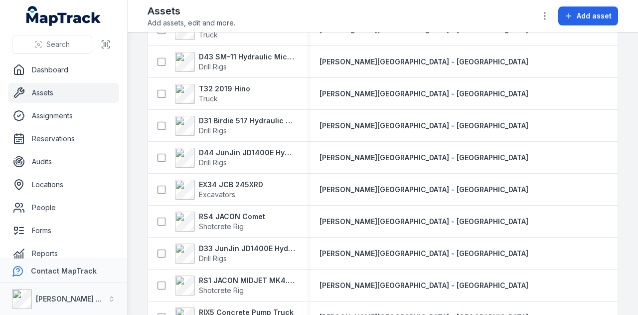
scroll to position [748, 0]
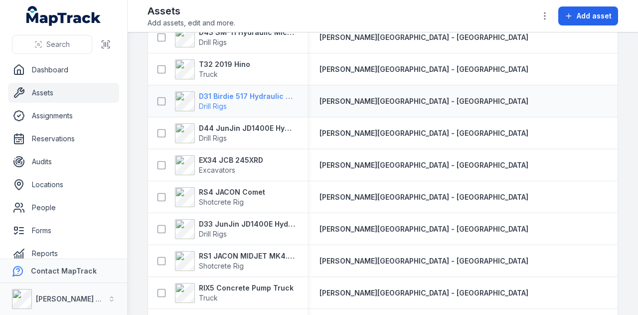
click at [258, 92] on strong "D31 Birdie 517 Hydraulic Drill Rig" at bounding box center [247, 96] width 97 height 10
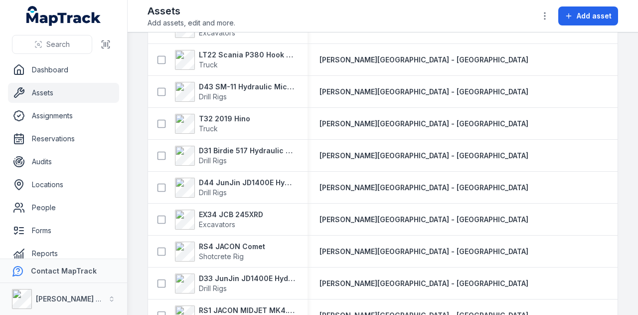
scroll to position [698, 0]
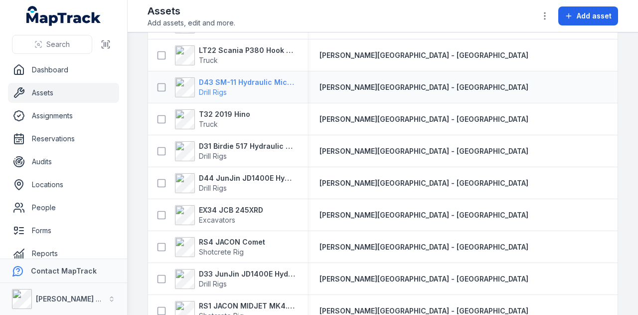
click at [243, 84] on strong "D43 SM-11 Hydraulic Microdrilling" at bounding box center [247, 82] width 97 height 10
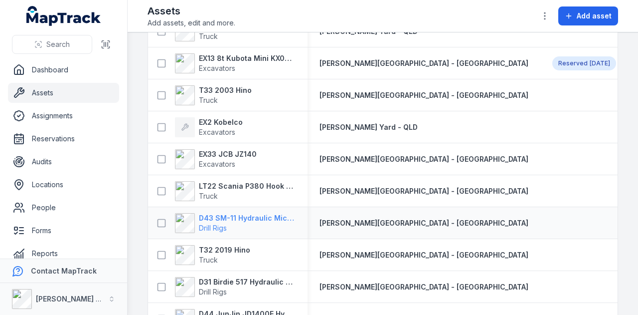
scroll to position [548, 0]
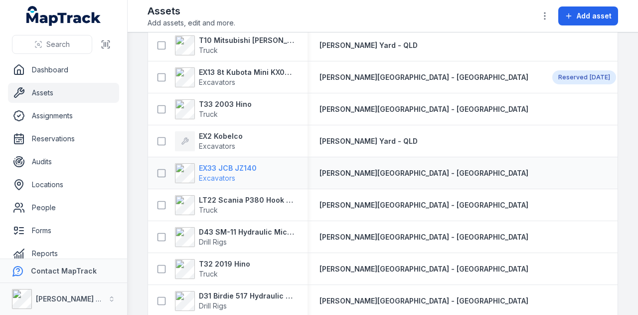
click at [241, 163] on strong "EX33 JCB JZ140" at bounding box center [228, 168] width 58 height 10
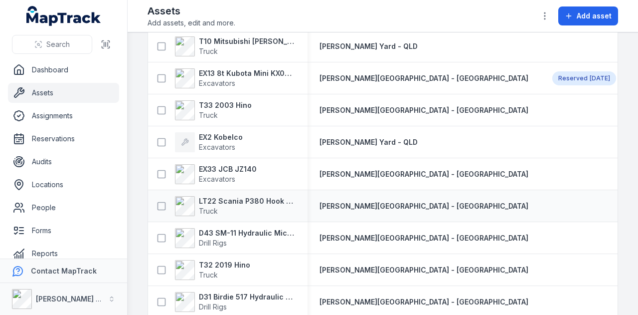
scroll to position [548, 0]
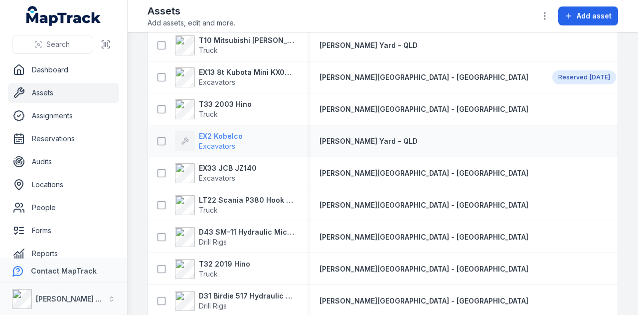
click at [211, 131] on strong "EX2 Kobelco" at bounding box center [221, 136] width 44 height 10
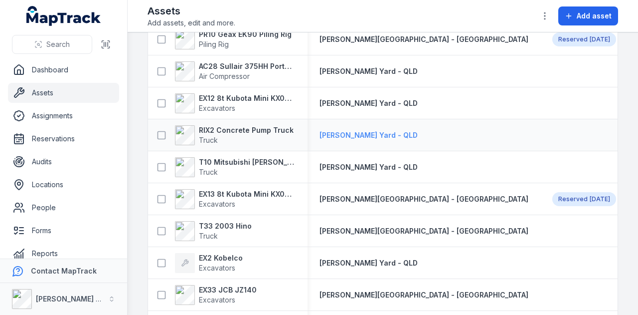
scroll to position [449, 0]
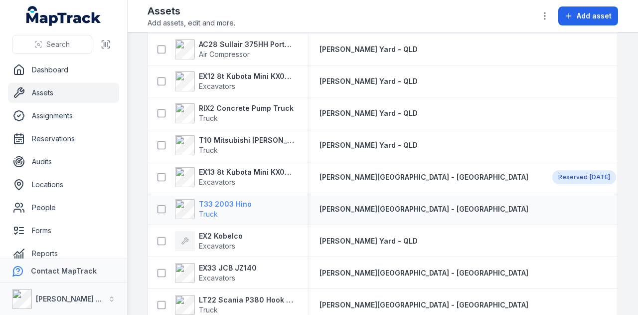
click at [237, 202] on strong "T33 2003 Hino" at bounding box center [225, 204] width 53 height 10
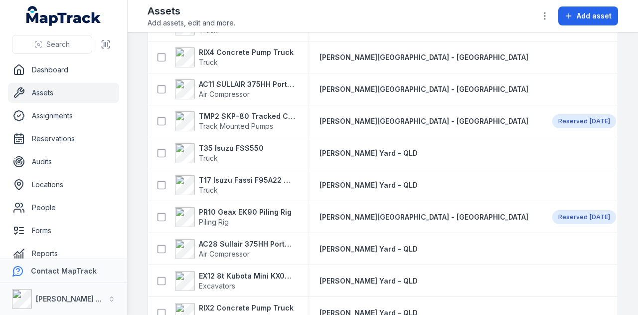
scroll to position [399, 0]
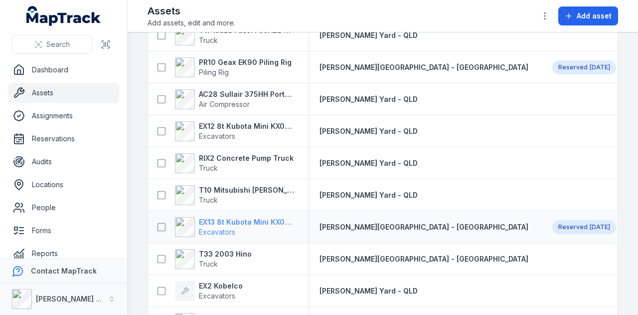
click at [262, 223] on strong "EX13 8t Kubota Mini KX080-3SLA" at bounding box center [247, 222] width 97 height 10
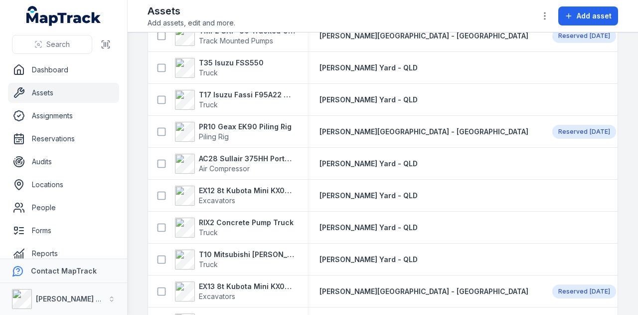
scroll to position [349, 0]
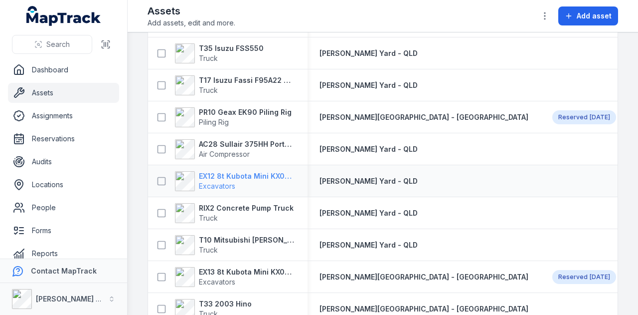
click at [267, 175] on strong "EX12 8t Kubota Mini KX080-3SLA" at bounding box center [247, 176] width 97 height 10
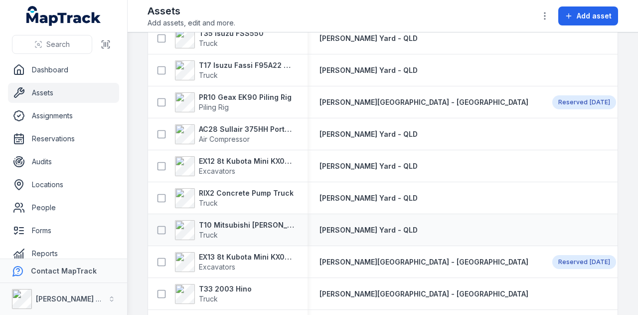
scroll to position [349, 0]
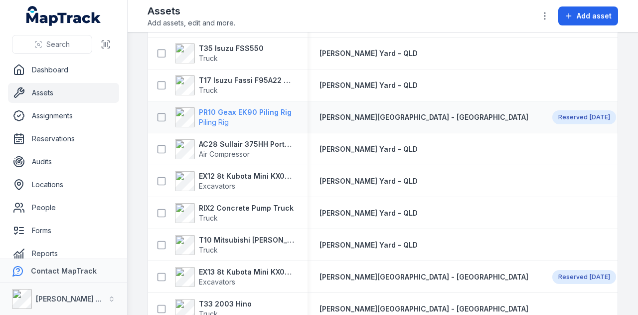
click at [246, 113] on strong "PR10 Geax EK90 Piling Rig" at bounding box center [245, 112] width 93 height 10
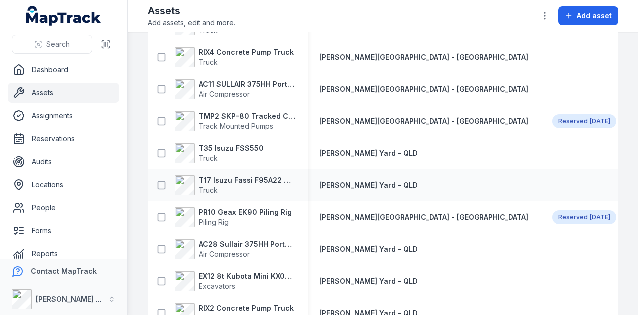
scroll to position [249, 0]
click at [246, 112] on strong "TMP2 SKP-80 Tracked Concrete Pump" at bounding box center [247, 116] width 97 height 10
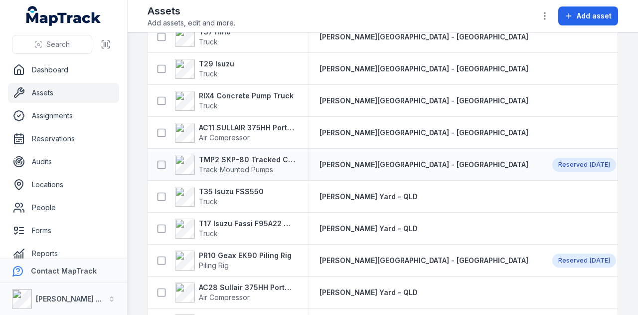
scroll to position [199, 0]
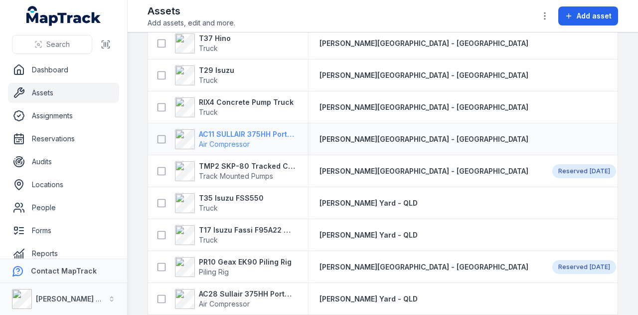
click at [254, 133] on strong "AC11 SULLAIR 375HH Portable Compressor" at bounding box center [247, 134] width 97 height 10
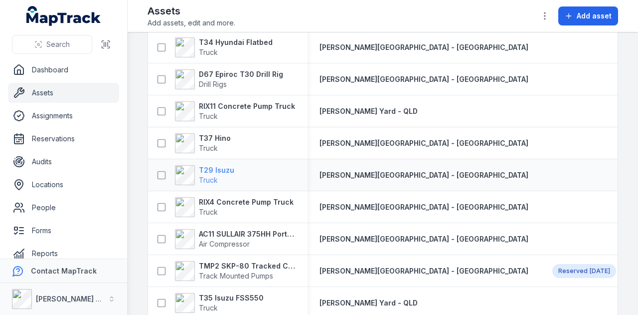
scroll to position [50, 0]
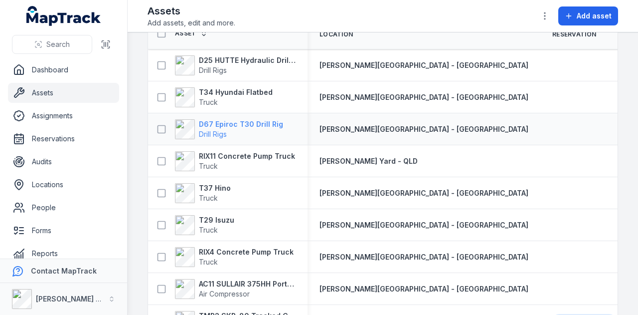
click at [244, 122] on strong "D67 Epiroc T30 Drill Rig" at bounding box center [241, 124] width 84 height 10
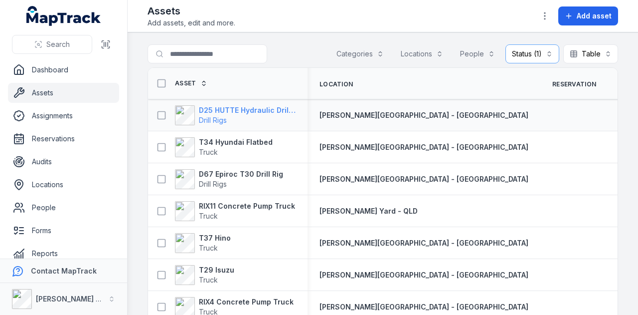
click at [255, 111] on strong "D25 HUTTE Hydraulic Drill Rig" at bounding box center [247, 110] width 97 height 10
click at [227, 142] on strong "T34 Hyundai Flatbed" at bounding box center [236, 142] width 74 height 10
click at [73, 91] on link "Assets" at bounding box center [63, 93] width 111 height 20
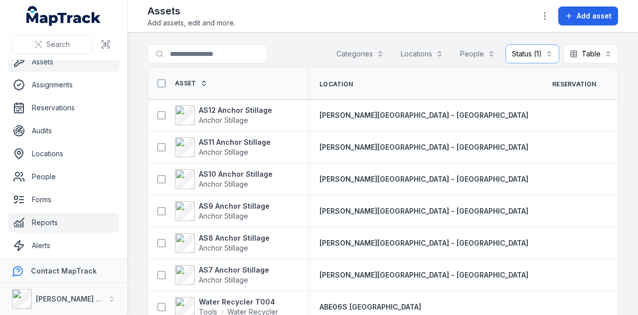
scroll to position [56, 0]
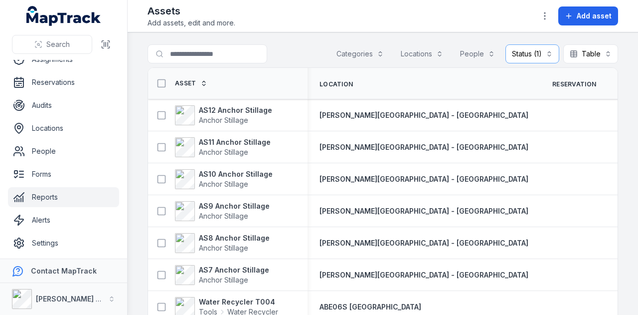
click at [63, 193] on link "Reports" at bounding box center [63, 197] width 111 height 20
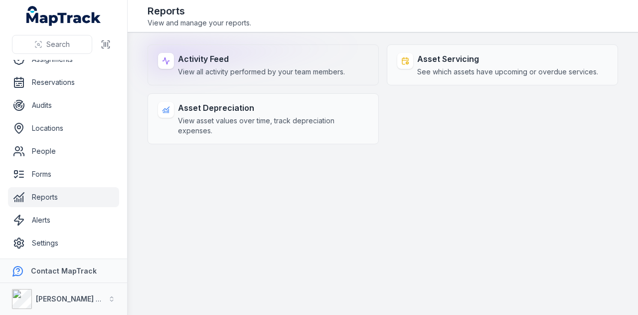
click at [227, 51] on div "Activity Feed View all activity performed by your team members." at bounding box center [263, 64] width 231 height 41
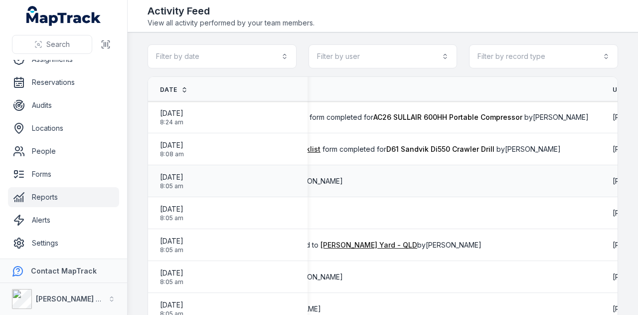
scroll to position [0, 382]
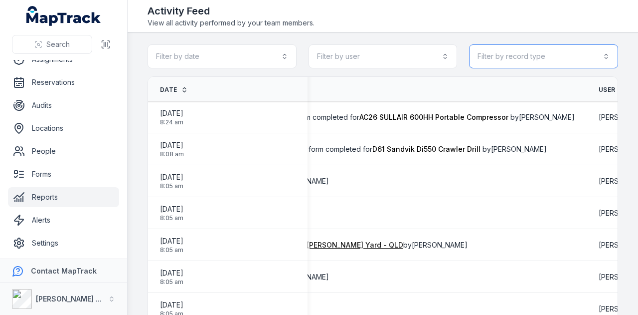
click at [565, 60] on button "Filter by record type" at bounding box center [543, 56] width 149 height 24
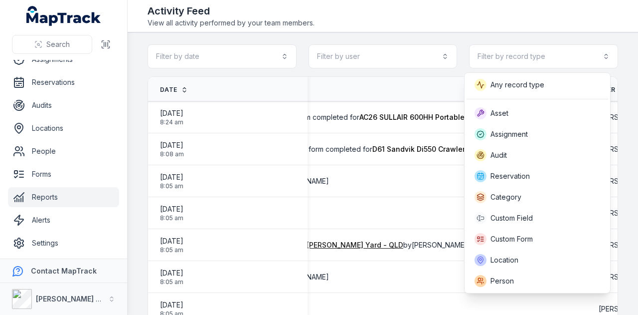
click at [517, 28] on div "Toggle Navigation Activity Feed View all activity performed by your team member…" at bounding box center [383, 157] width 510 height 315
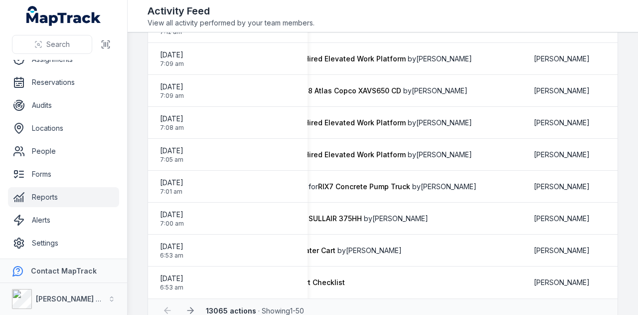
scroll to position [1420, 0]
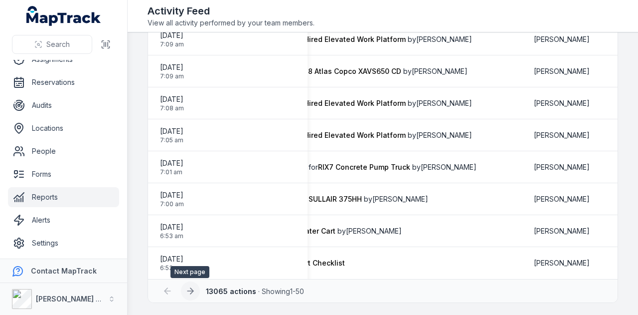
click at [194, 293] on icon at bounding box center [190, 291] width 10 height 10
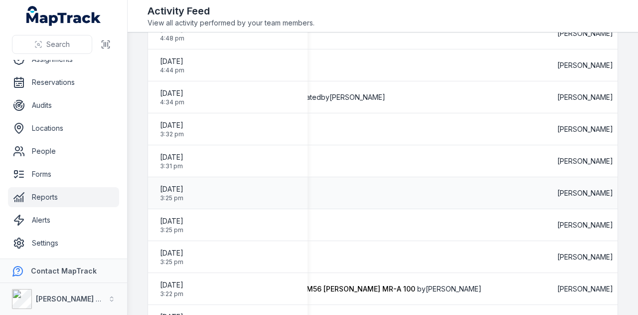
scroll to position [0, 386]
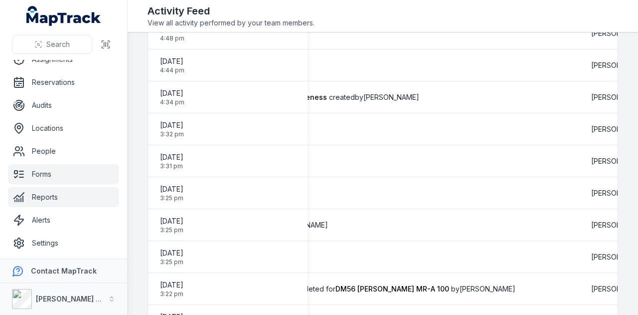
click at [77, 177] on link "Forms" at bounding box center [63, 174] width 111 height 20
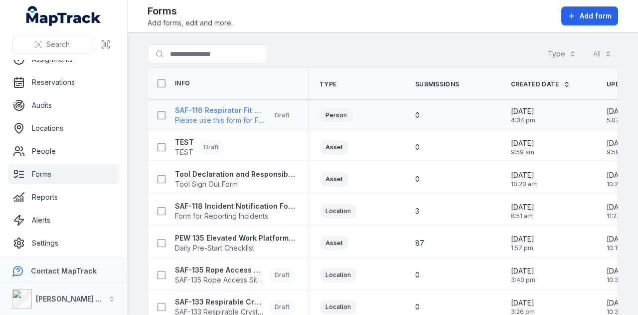
click at [232, 112] on strong "SAF-116 Respirator Fit Test - Silica and Asbestos Awareness" at bounding box center [220, 110] width 90 height 10
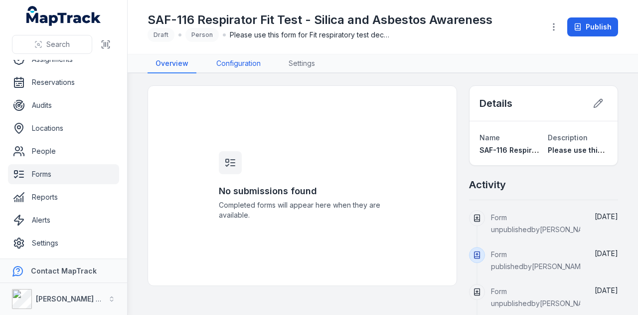
click at [247, 56] on link "Configuration" at bounding box center [238, 63] width 60 height 19
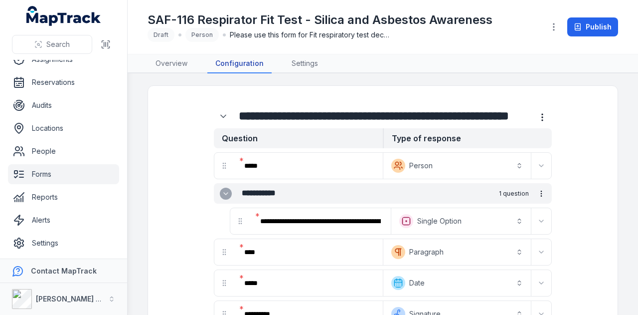
scroll to position [50, 0]
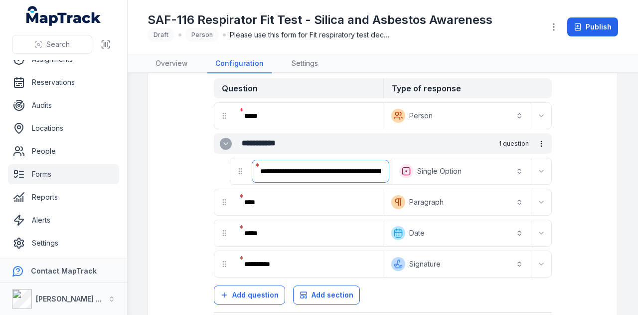
click at [332, 164] on input "**********" at bounding box center [320, 171] width 137 height 22
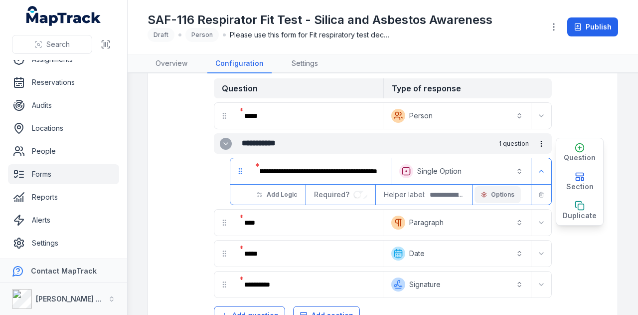
scroll to position [0, 0]
click at [496, 194] on span "Options" at bounding box center [502, 194] width 23 height 8
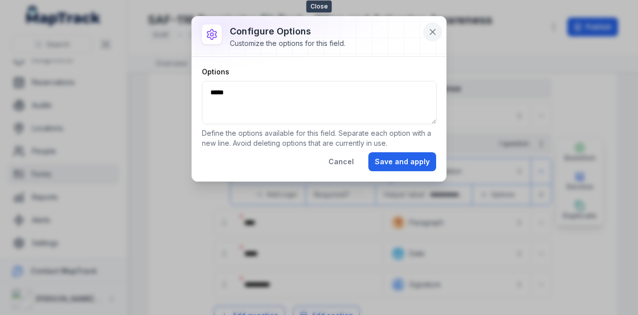
click at [433, 29] on icon at bounding box center [433, 32] width 10 height 10
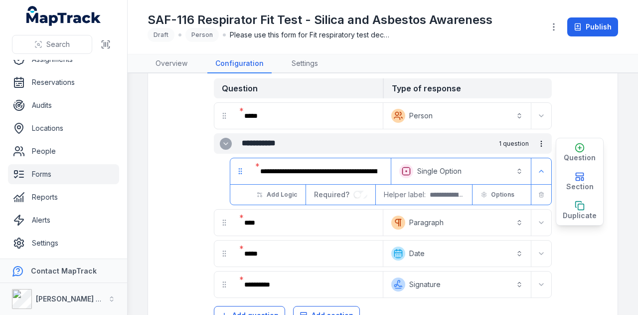
click at [579, 112] on div "**********" at bounding box center [383, 193] width 434 height 295
click at [559, 126] on div "**********" at bounding box center [383, 193] width 434 height 295
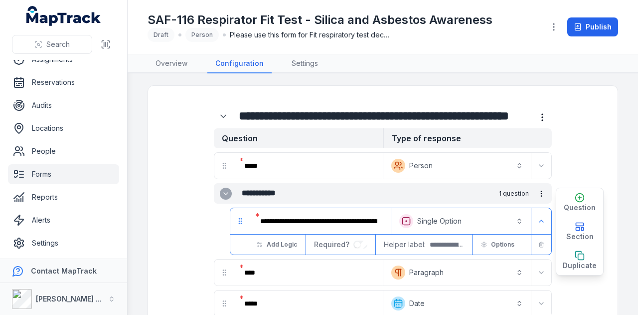
click at [43, 172] on link "Forms" at bounding box center [63, 174] width 111 height 20
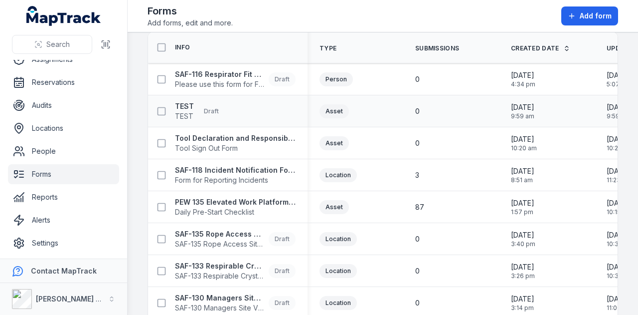
scroll to position [50, 0]
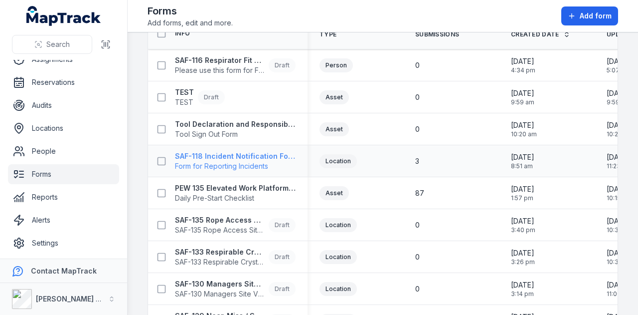
click at [262, 156] on strong "SAF-118 Incident Notification Form" at bounding box center [235, 156] width 121 height 10
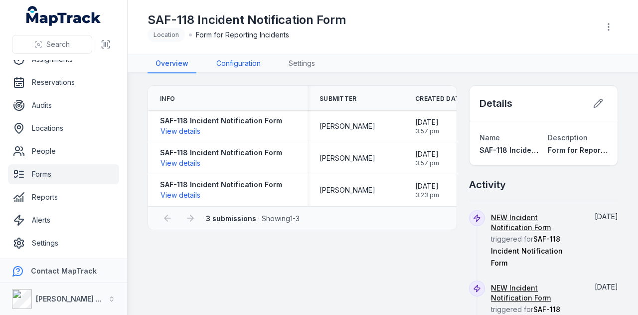
click at [245, 65] on link "Configuration" at bounding box center [238, 63] width 60 height 19
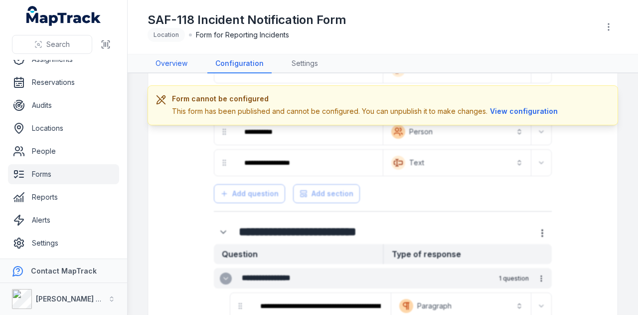
click at [175, 59] on link "Overview" at bounding box center [172, 63] width 48 height 19
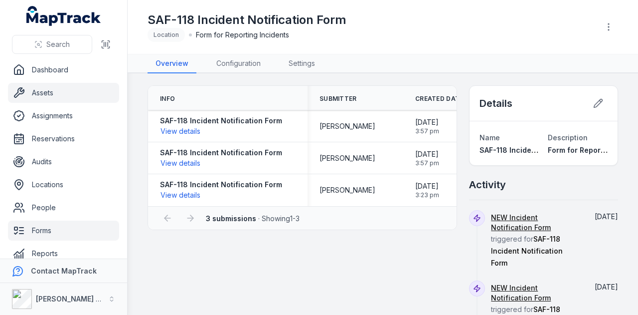
click at [74, 91] on link "Assets" at bounding box center [63, 93] width 111 height 20
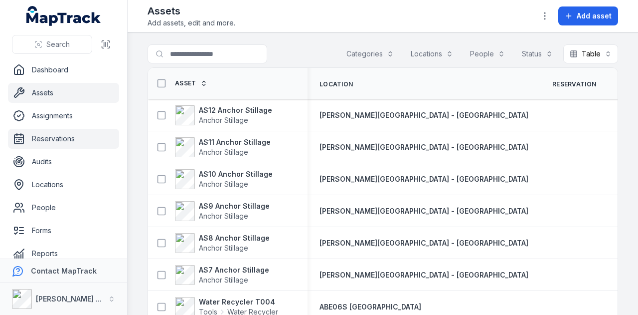
scroll to position [56, 0]
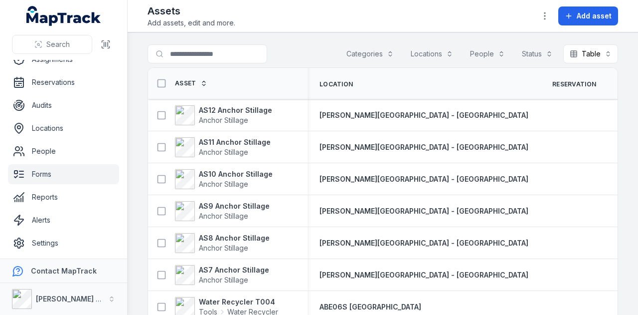
click at [76, 179] on link "Forms" at bounding box center [63, 174] width 111 height 20
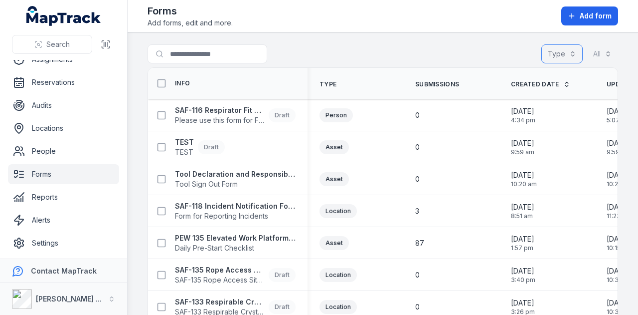
click at [562, 51] on button "Type" at bounding box center [561, 53] width 41 height 19
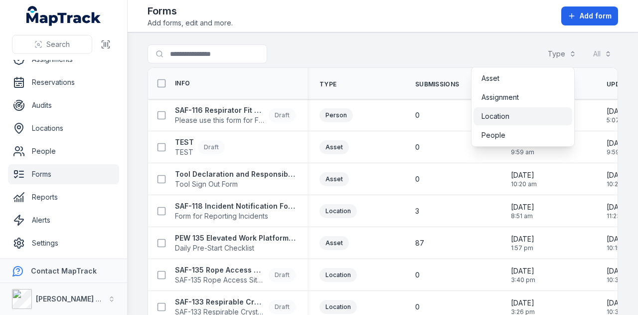
click at [552, 116] on div "Location" at bounding box center [523, 116] width 83 height 10
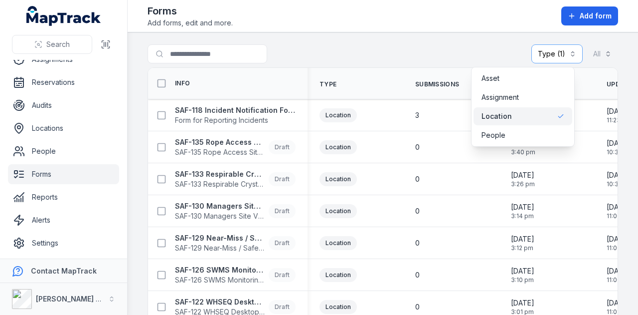
click at [466, 49] on div "Search for forms Type (1) ******** All" at bounding box center [383, 55] width 471 height 23
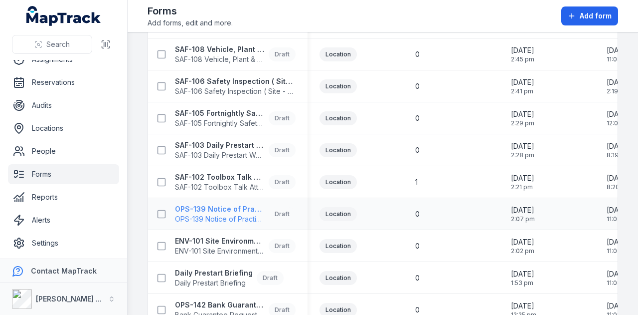
scroll to position [333, 0]
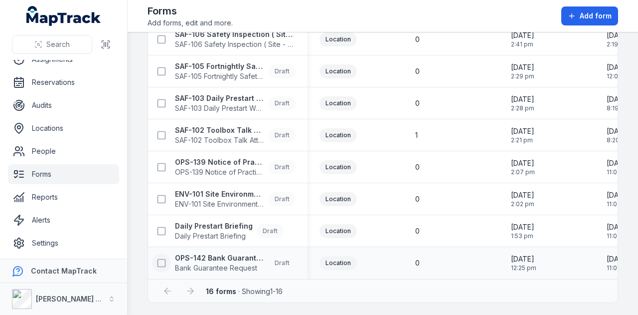
click at [158, 260] on icon at bounding box center [162, 263] width 10 height 10
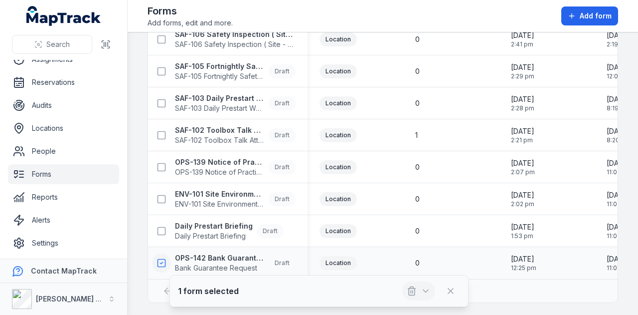
click at [431, 291] on icon "button" at bounding box center [426, 291] width 10 height 10
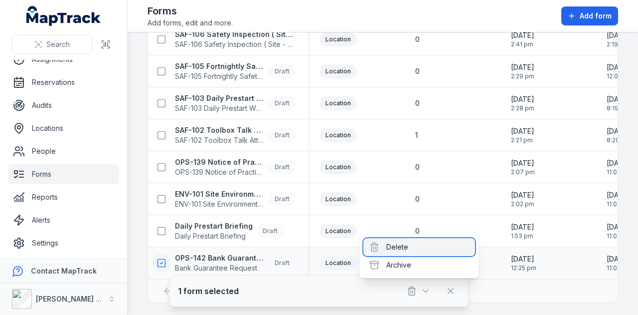
click at [419, 250] on div "Delete" at bounding box center [419, 247] width 112 height 18
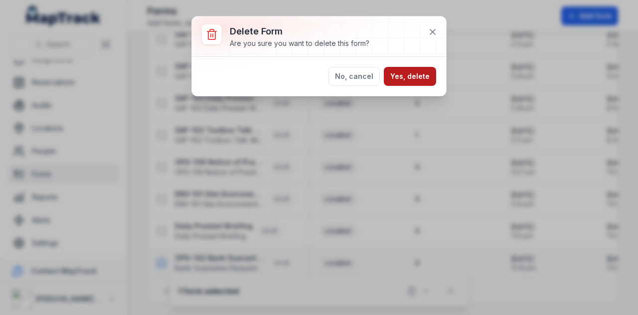
click at [413, 72] on button "Yes, delete" at bounding box center [410, 76] width 52 height 19
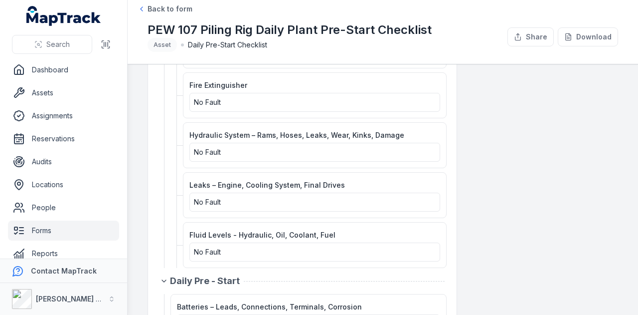
scroll to position [748, 0]
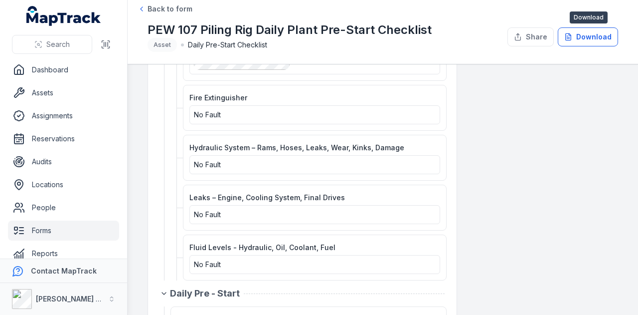
click at [581, 32] on button "Download" at bounding box center [588, 36] width 60 height 19
